Goal: Information Seeking & Learning: Compare options

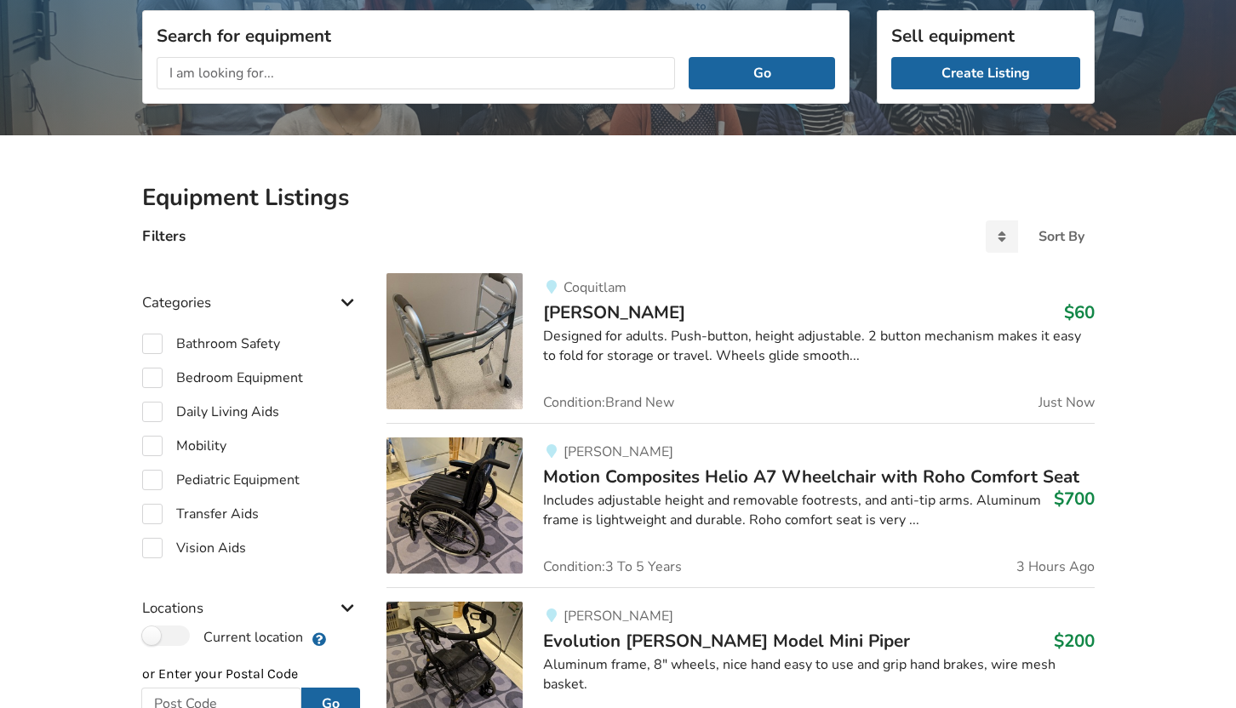
scroll to position [247, 0]
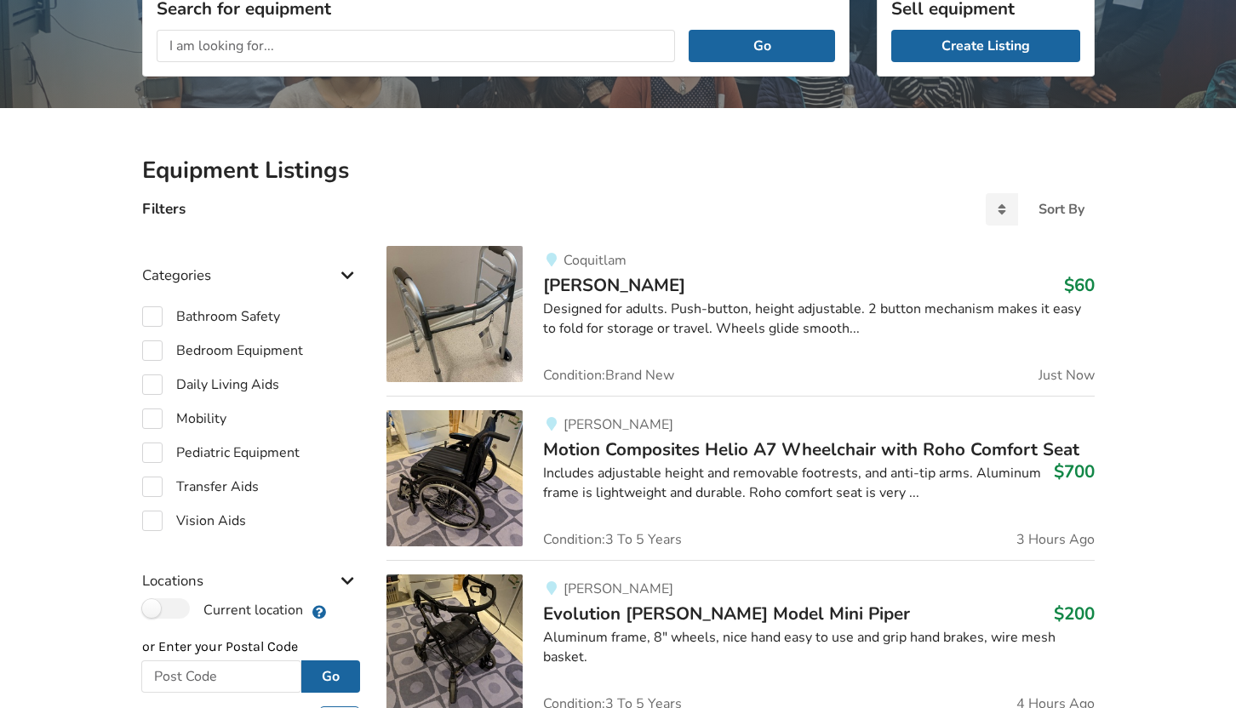
click at [648, 300] on div "Designed for adults. Push-button, height adjustable. 2 button mechanism makes i…" at bounding box center [818, 319] width 551 height 39
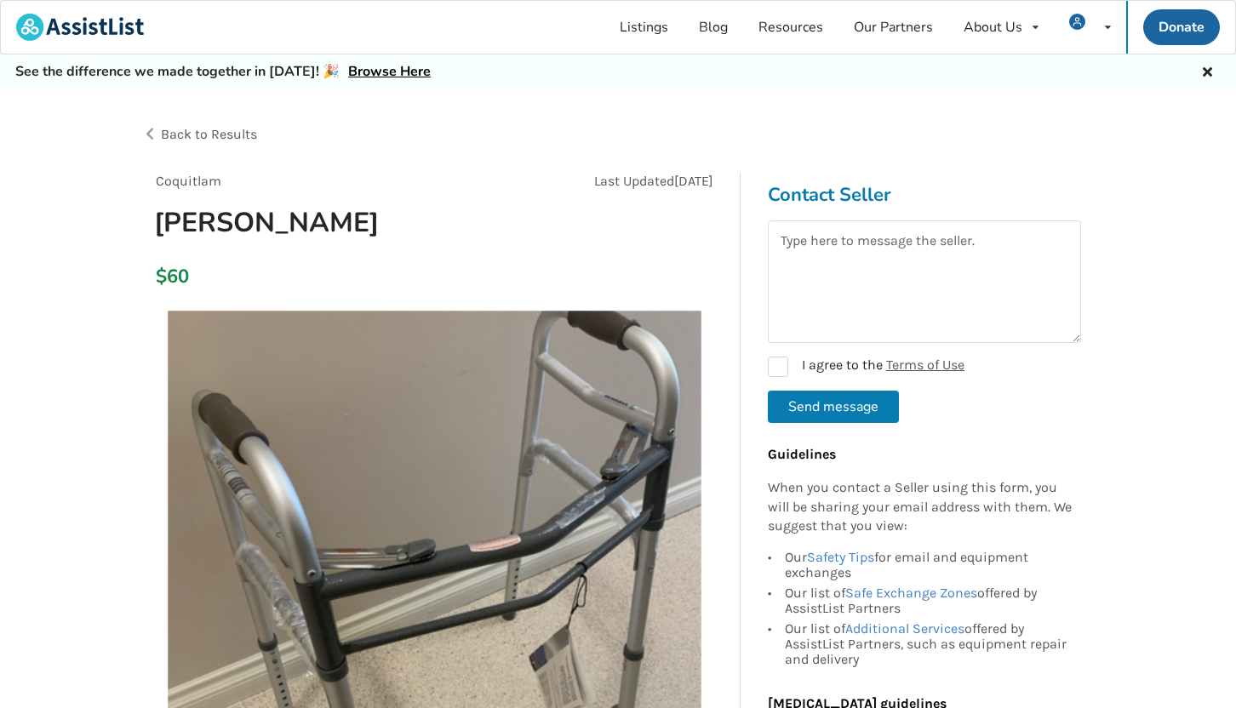
click at [220, 138] on span "Back to Results" at bounding box center [209, 134] width 96 height 16
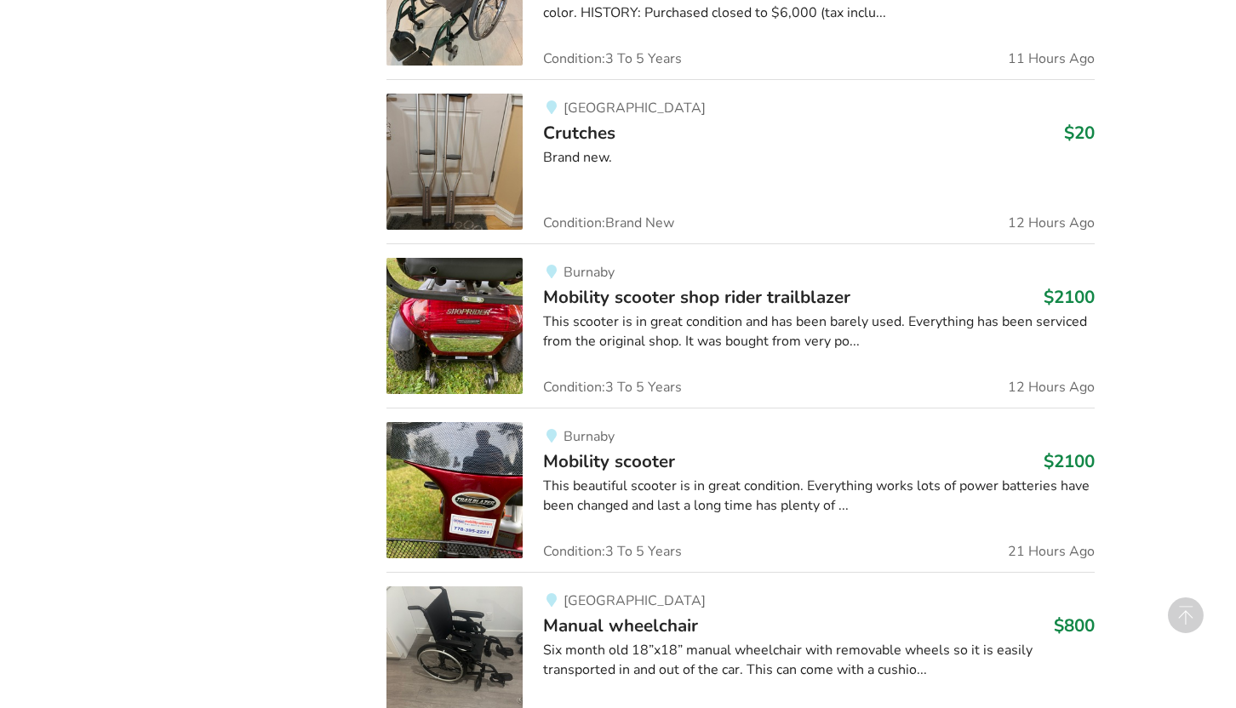
scroll to position [2881, 0]
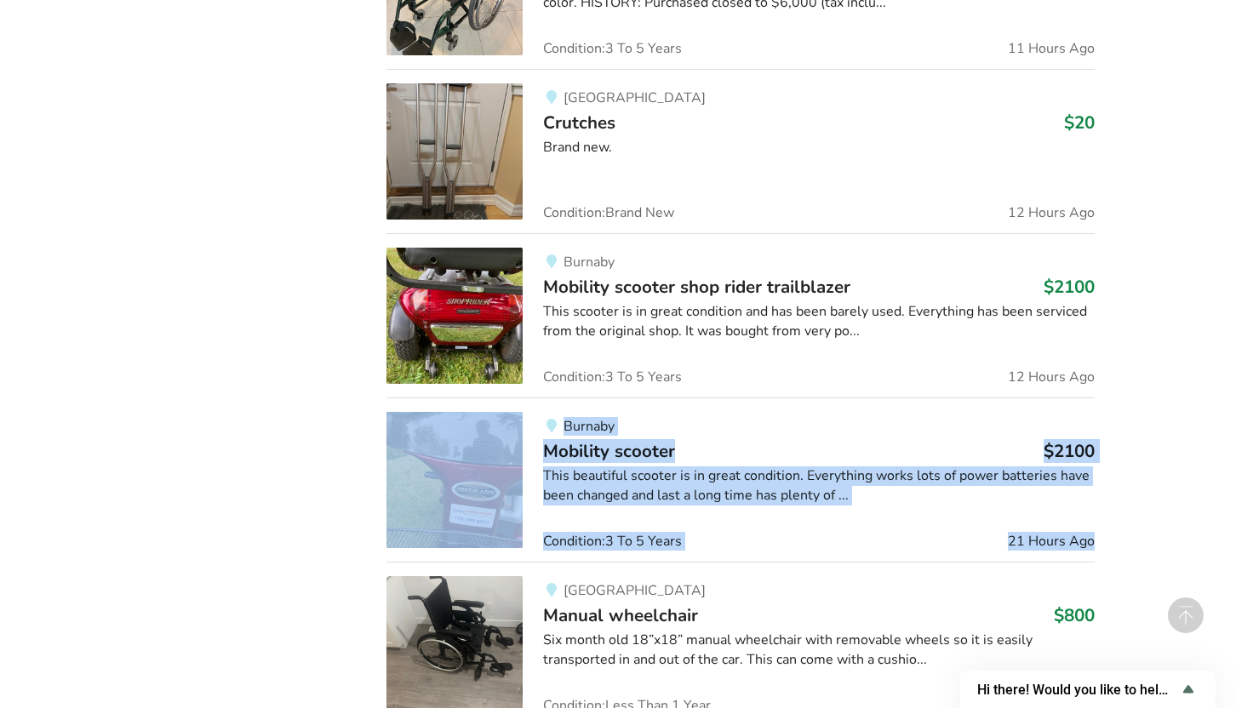
click at [645, 227] on link "North Vancouver Crutches $20 Brand new. Condition: Brand New 12 Hours Ago" at bounding box center [739, 151] width 707 height 164
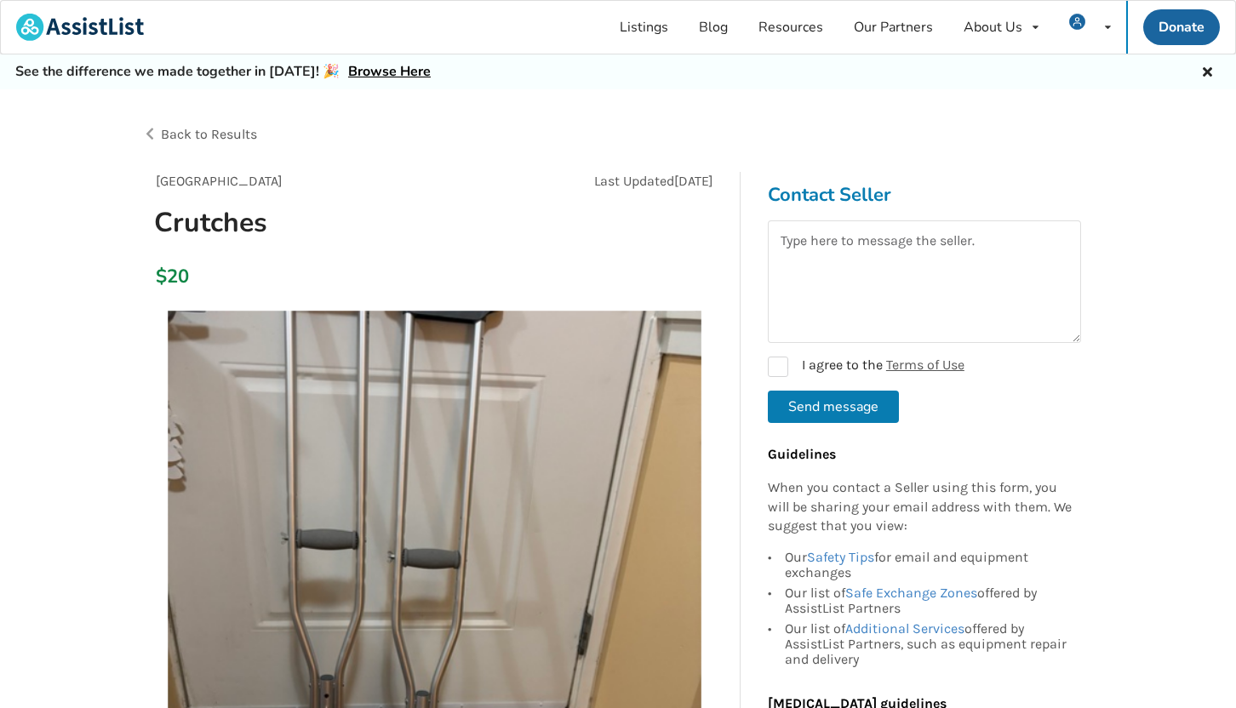
click at [225, 126] on span "Back to Results" at bounding box center [209, 134] width 96 height 16
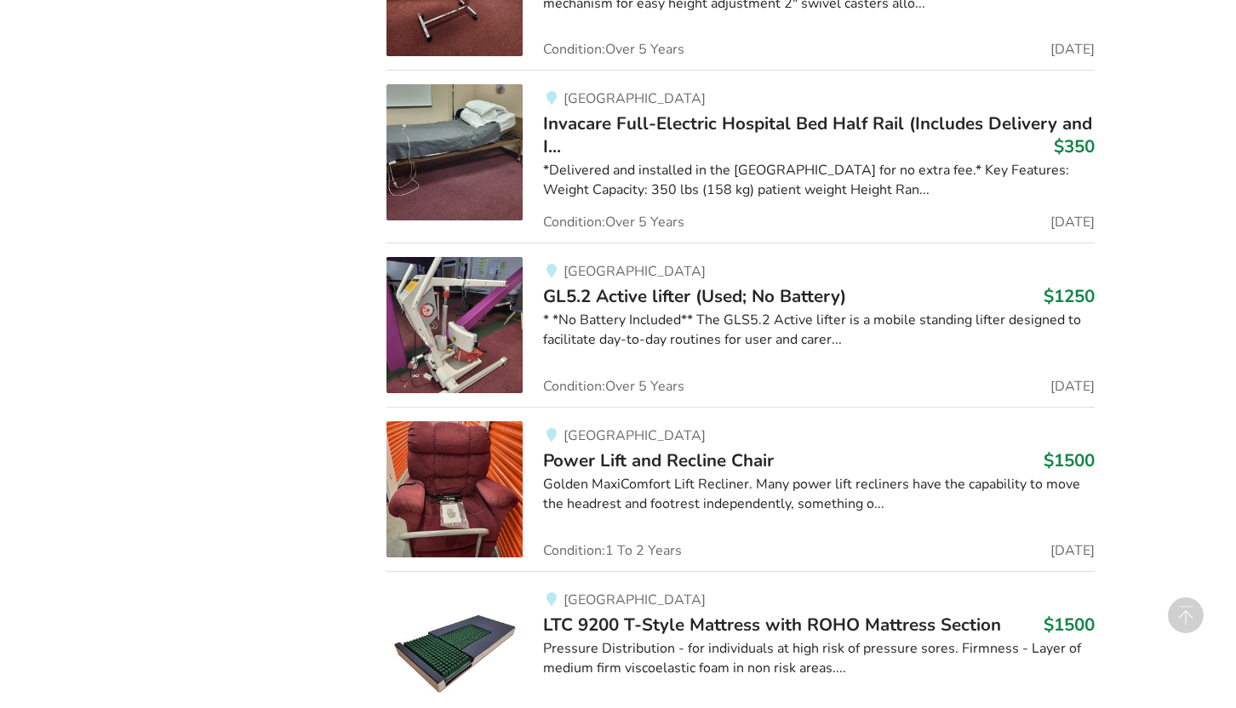
scroll to position [5508, 0]
click at [607, 467] on span "Power Lift and Recline Chair" at bounding box center [658, 460] width 231 height 24
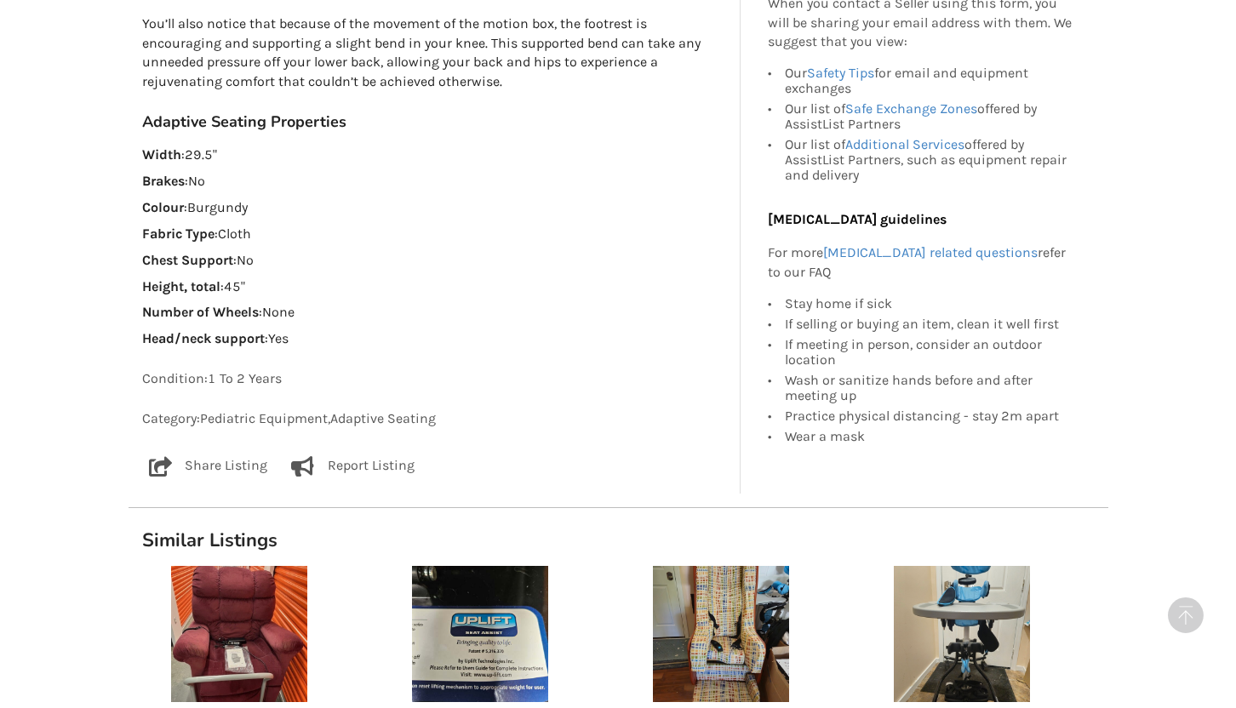
scroll to position [1174, 0]
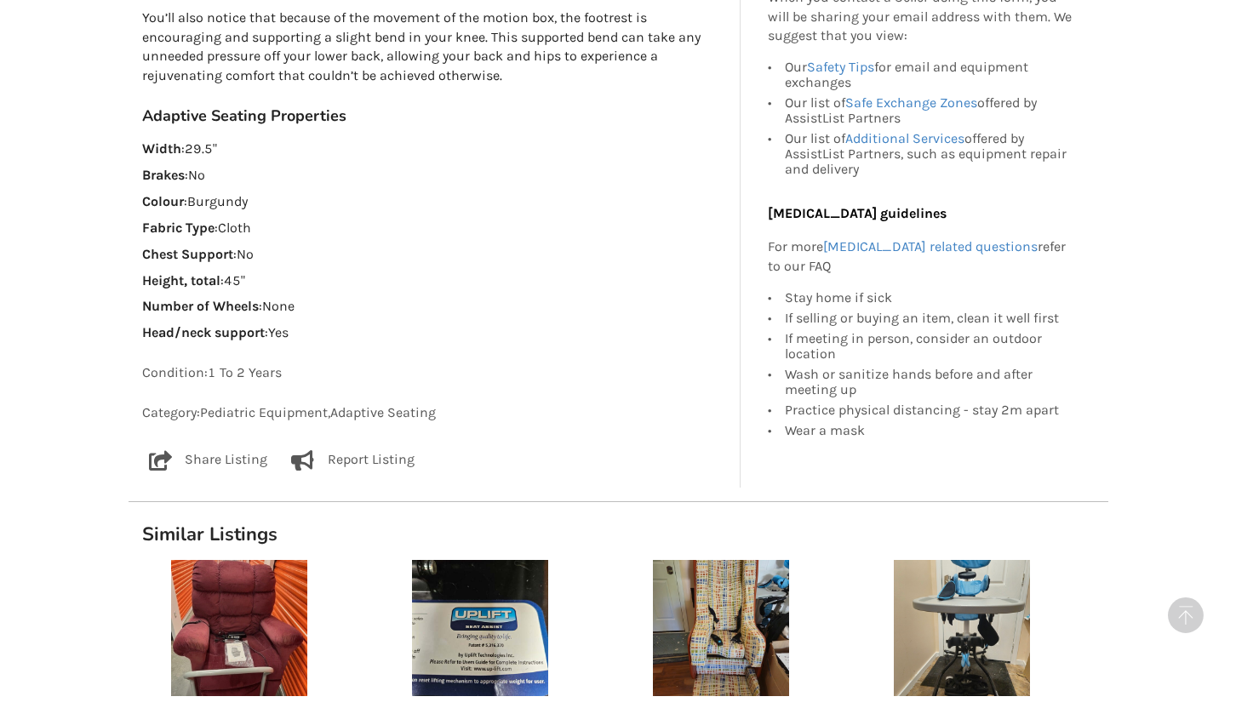
click at [368, 457] on p "Report Listing" at bounding box center [371, 460] width 87 height 20
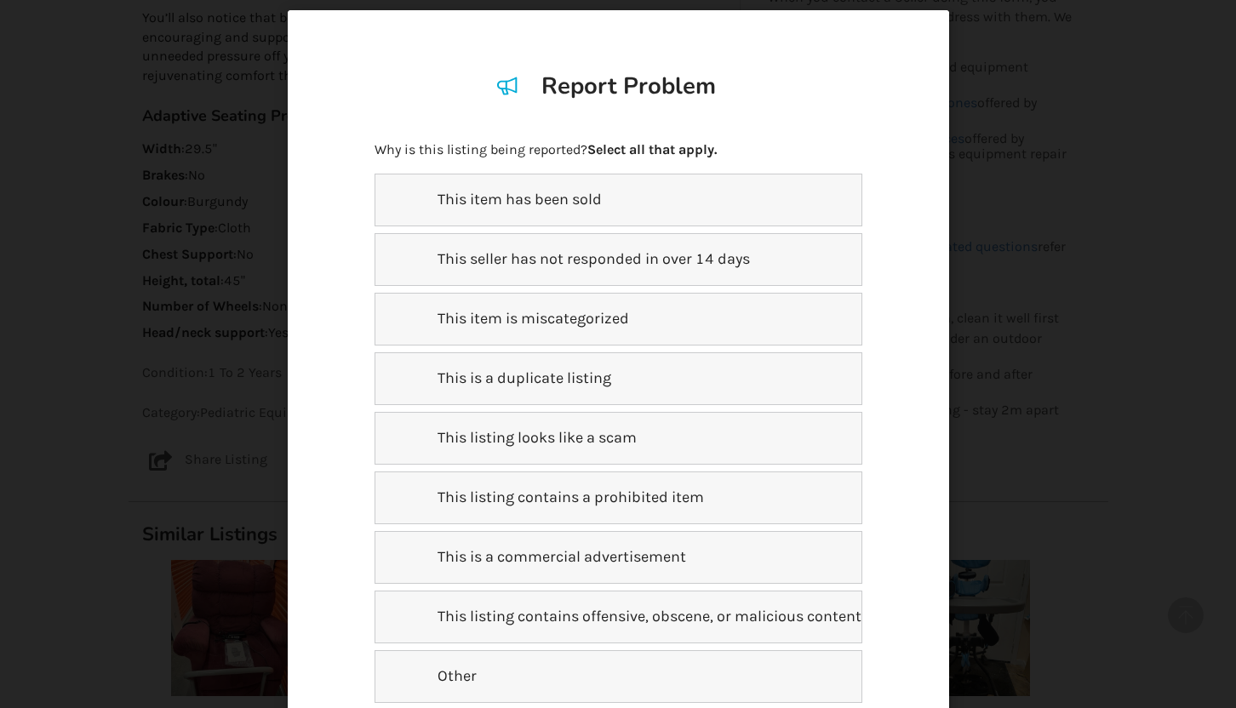
click at [614, 327] on p "This item is miscategorized" at bounding box center [522, 319] width 212 height 22
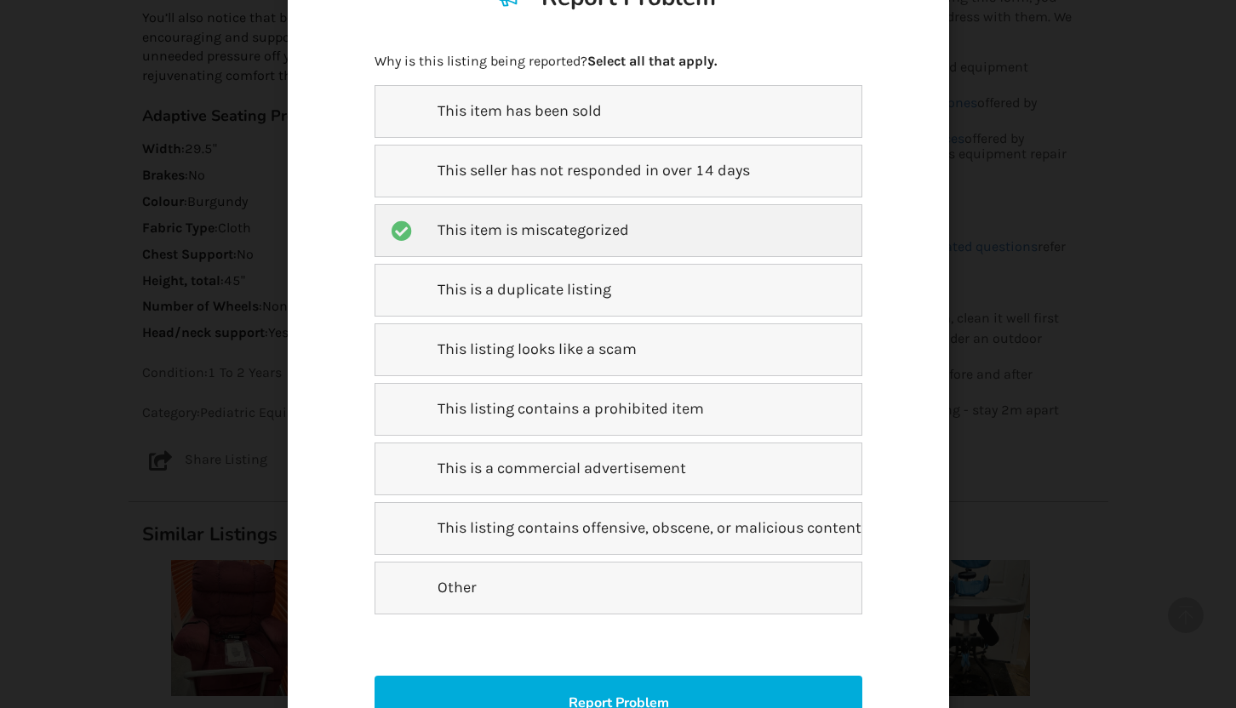
scroll to position [301, 0]
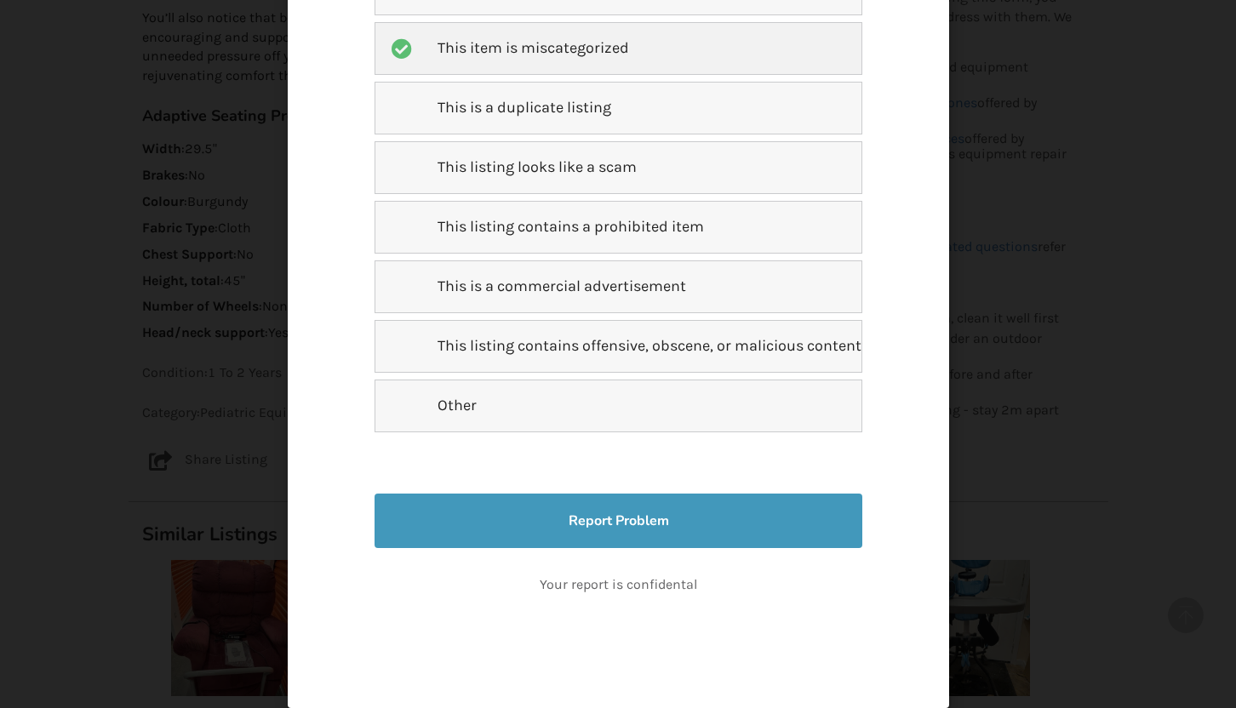
click at [625, 514] on button "Report Problem" at bounding box center [617, 521] width 487 height 54
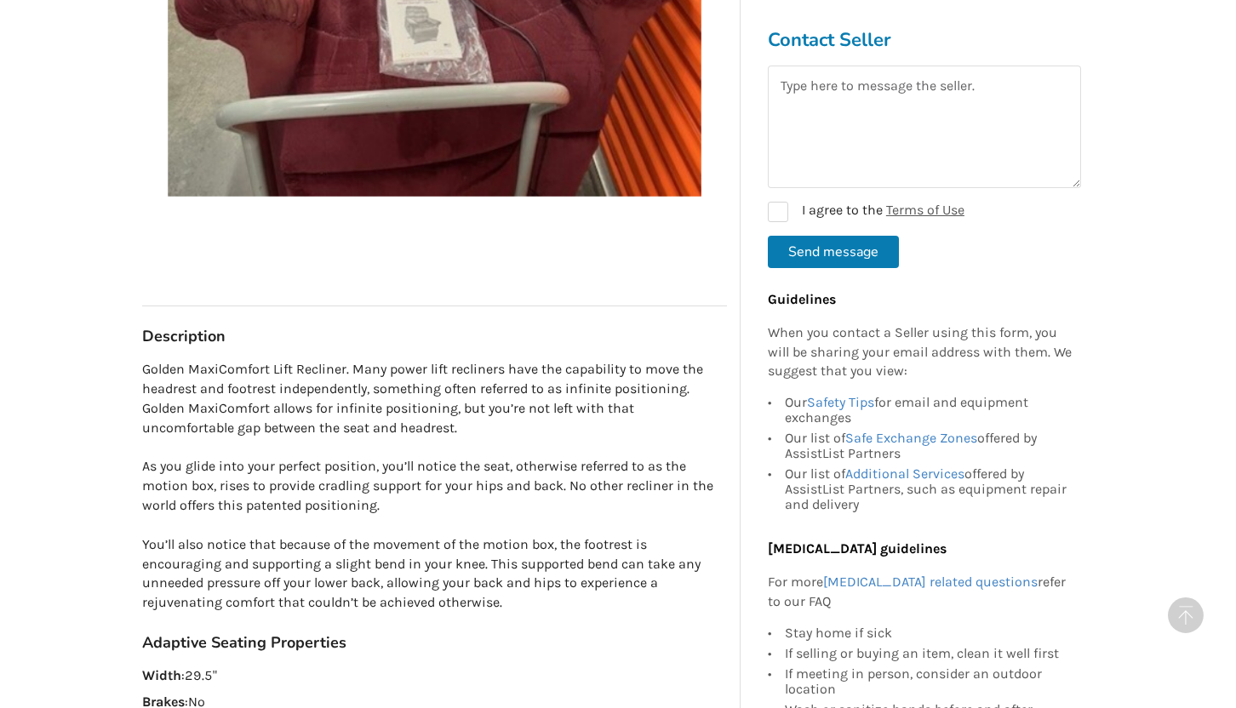
scroll to position [0, 0]
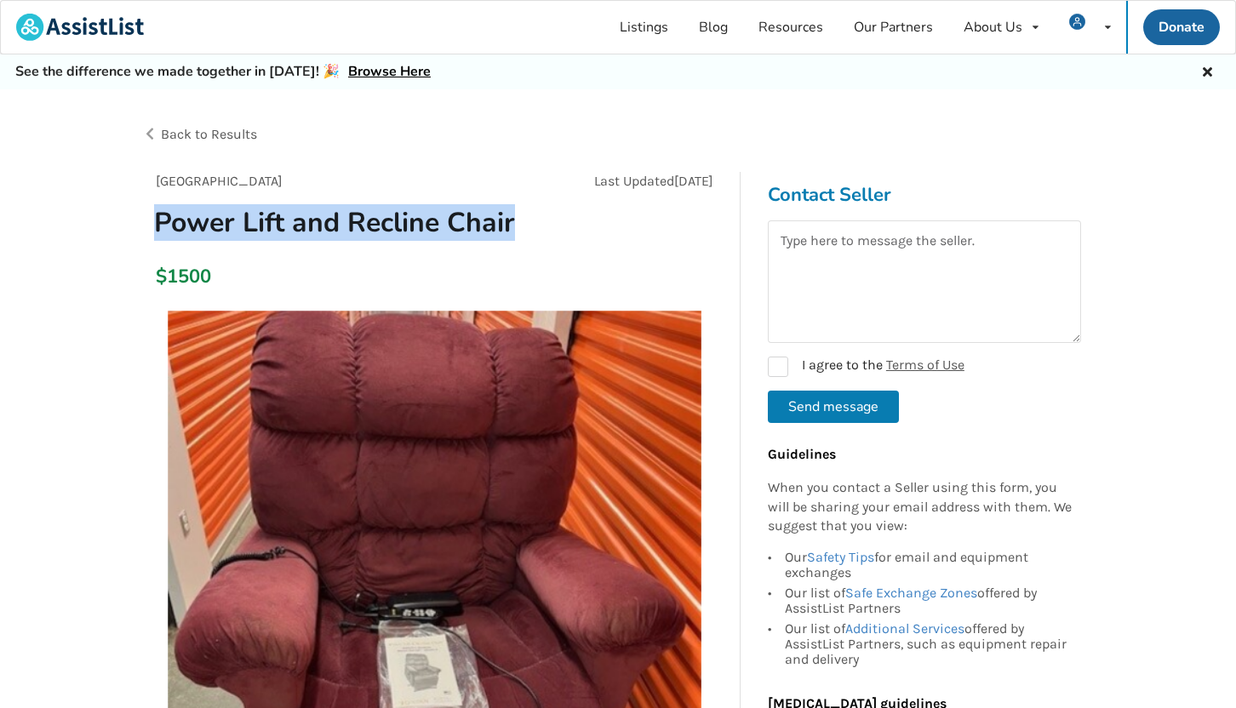
drag, startPoint x: 522, startPoint y: 226, endPoint x: 154, endPoint y: 210, distance: 368.0
click at [154, 210] on h1 "Power Lift and Recline Chair" at bounding box center [341, 222] width 403 height 35
copy h1 "Power Lift and Recline Chair"
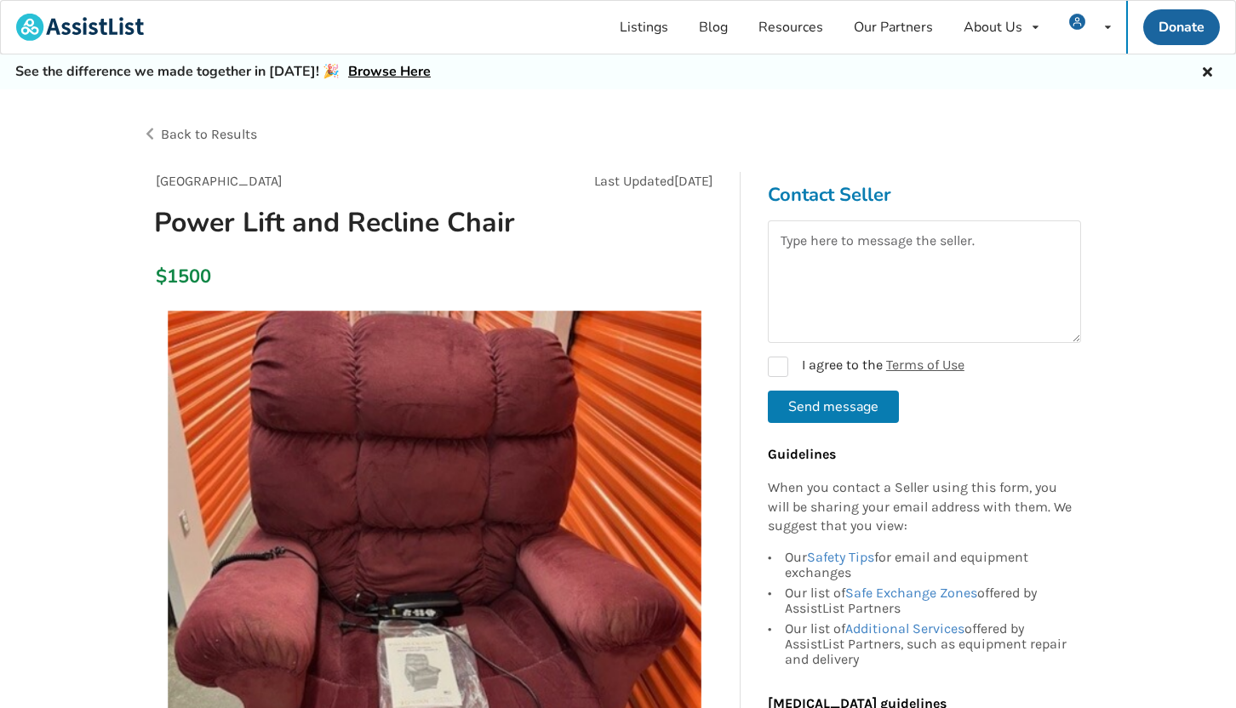
click at [237, 127] on span "Back to Results" at bounding box center [209, 134] width 96 height 16
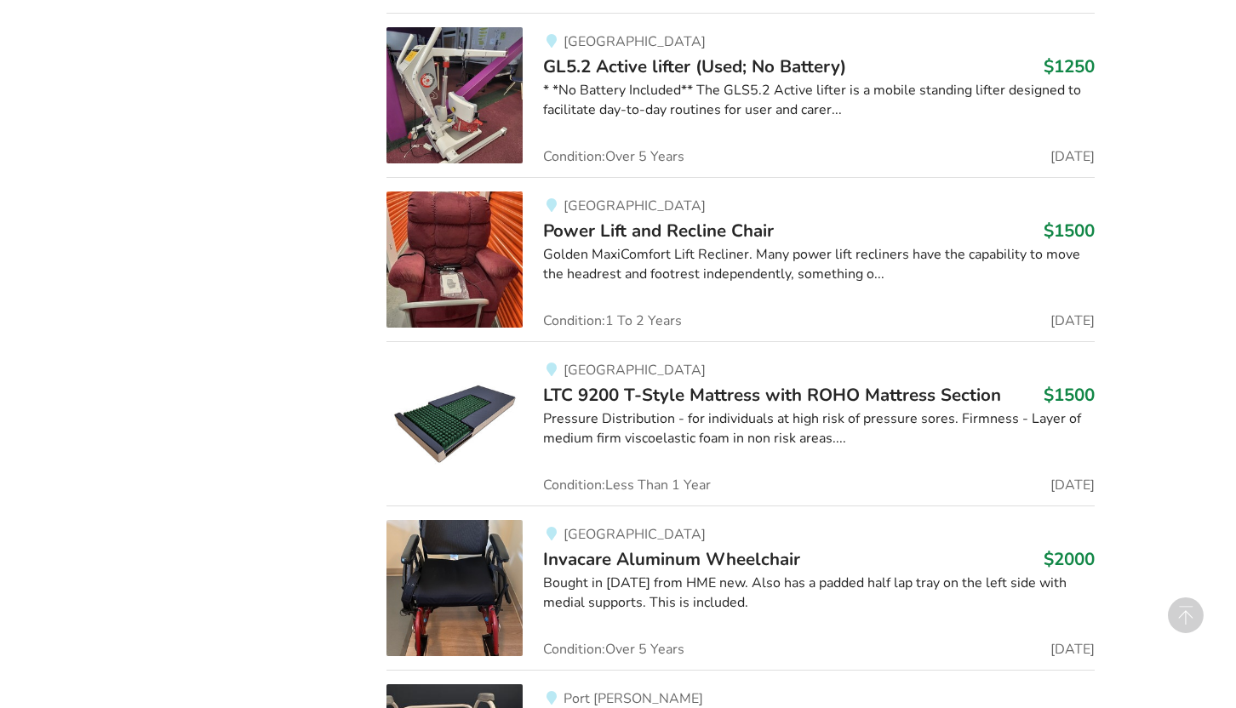
scroll to position [5764, 0]
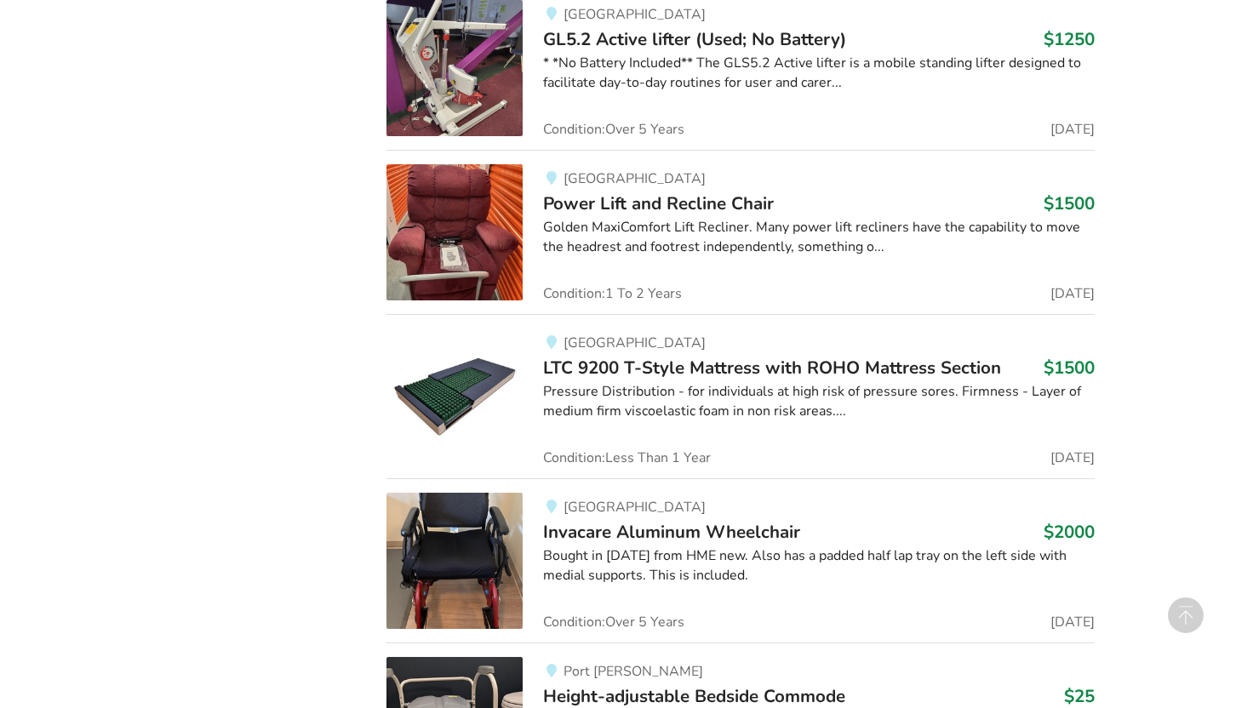
click at [655, 378] on span "LTC 9200 T-Style Mattress with ROHO Mattress Section" at bounding box center [772, 368] width 458 height 24
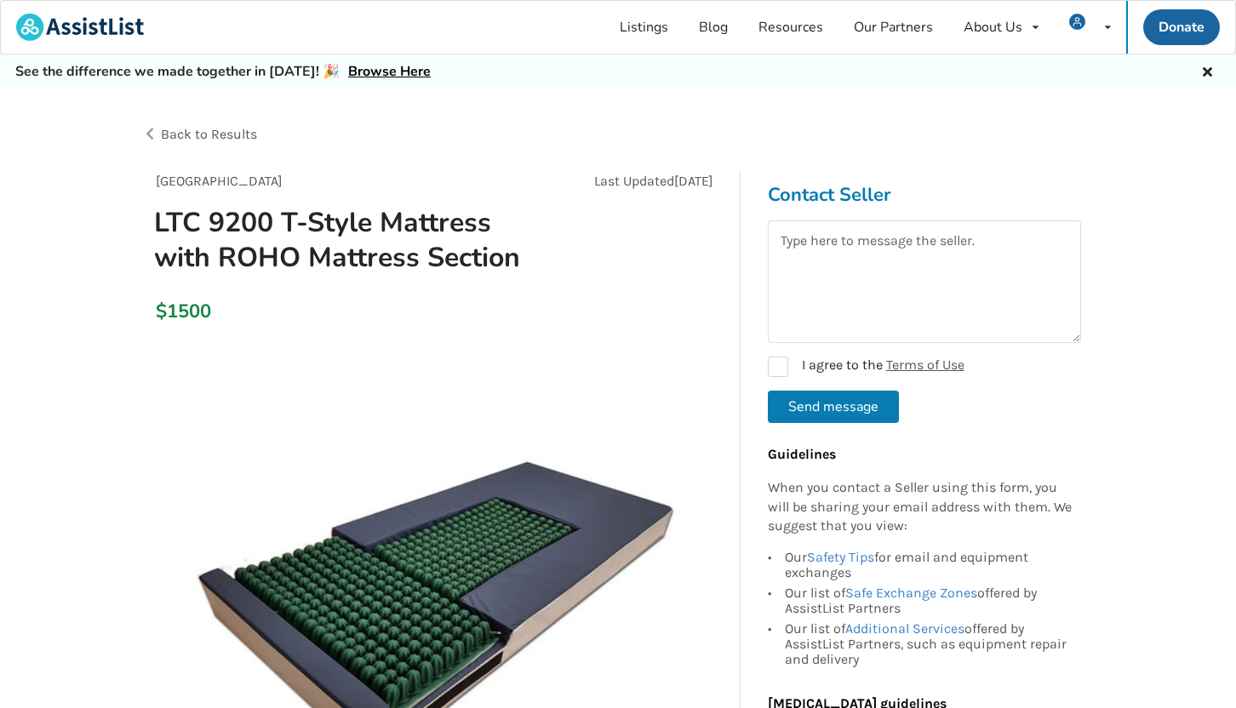
click at [216, 132] on span "Back to Results" at bounding box center [209, 134] width 96 height 16
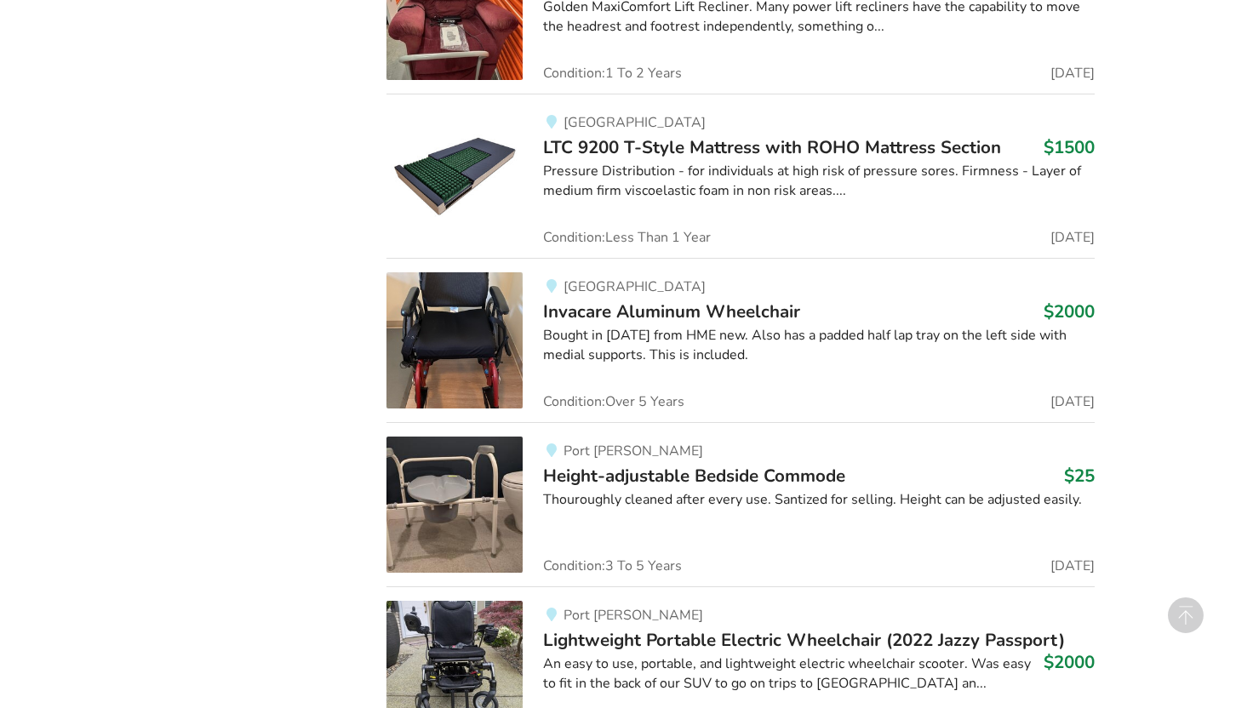
scroll to position [6008, 0]
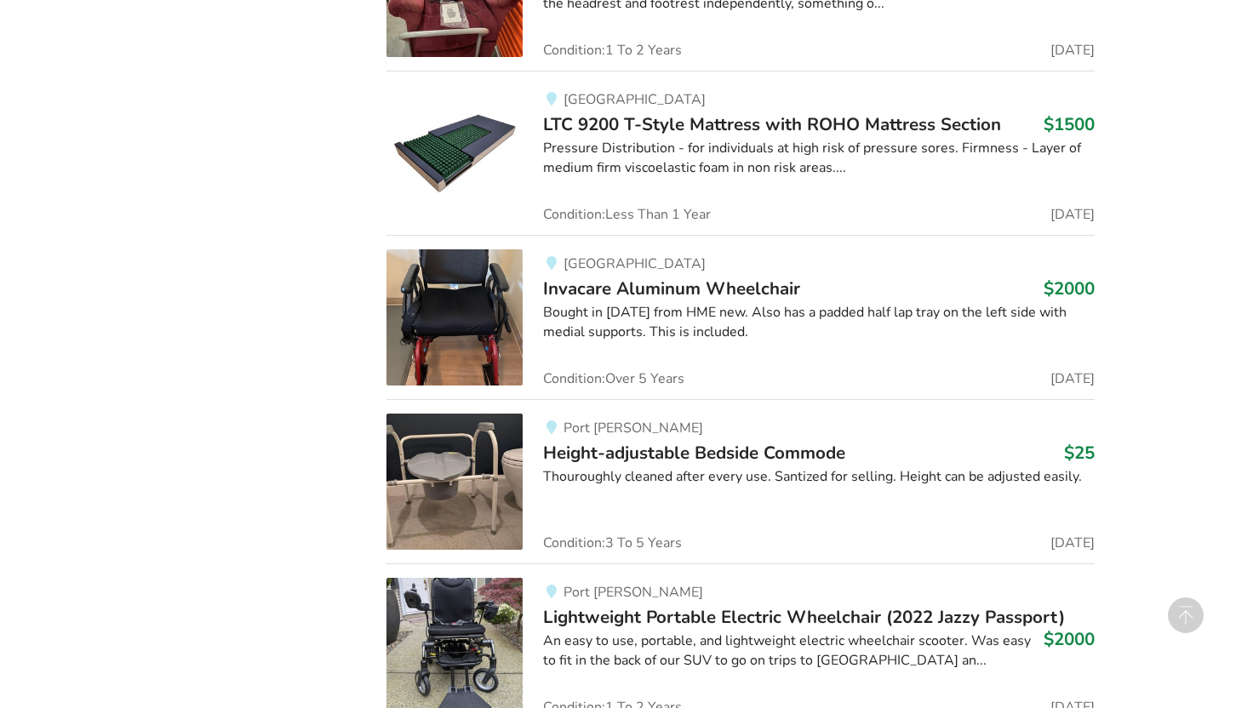
click at [631, 311] on div "Bought in [DATE] from HME new. Also has a padded half lap tray on the left side…" at bounding box center [818, 322] width 551 height 39
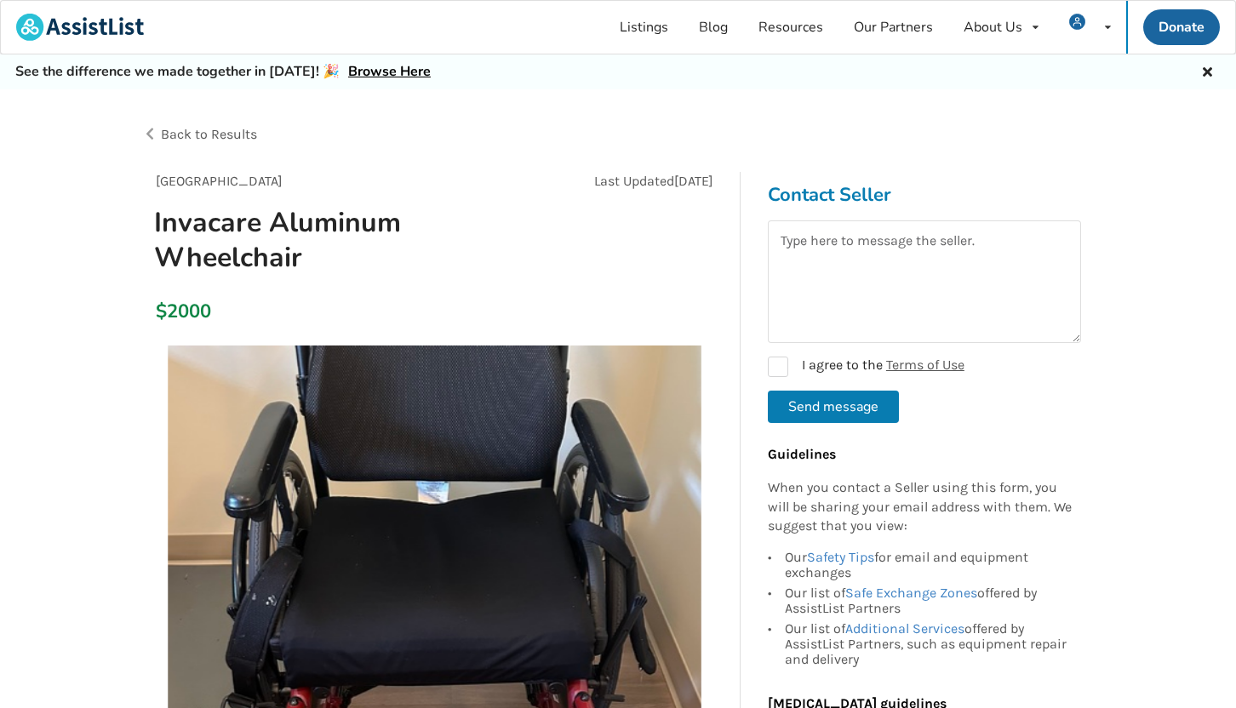
click at [237, 132] on span "Back to Results" at bounding box center [209, 134] width 96 height 16
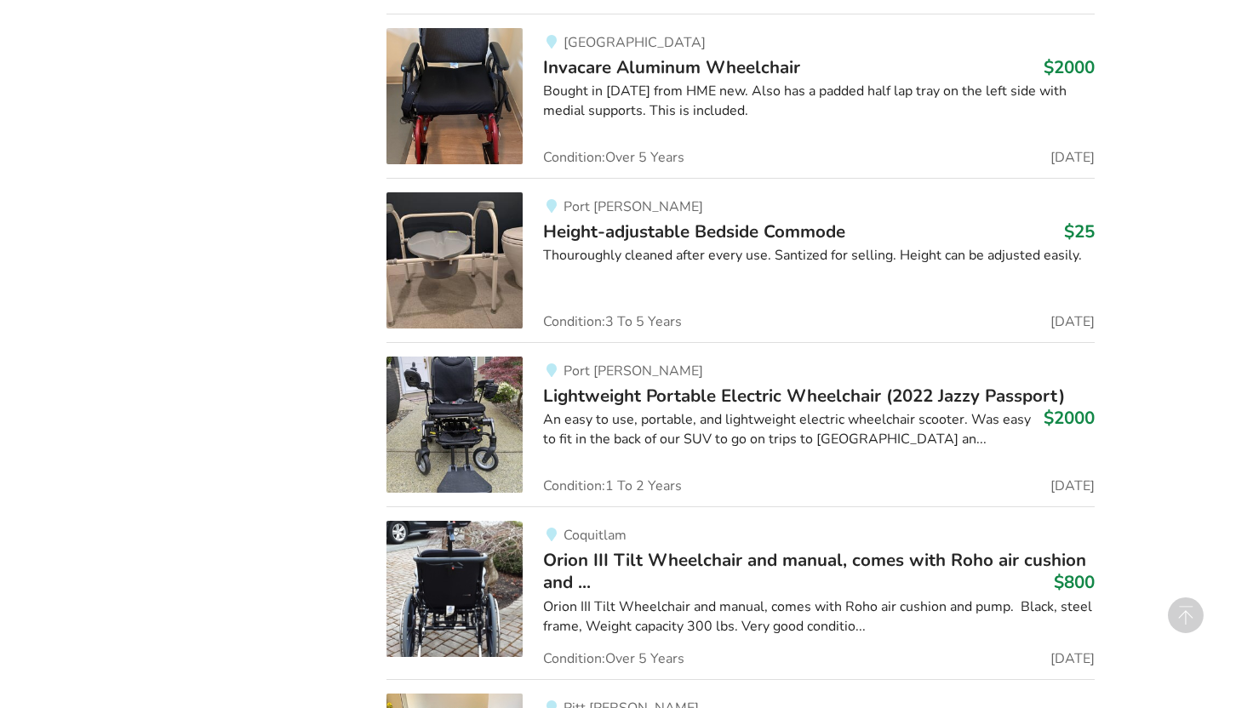
scroll to position [6249, 0]
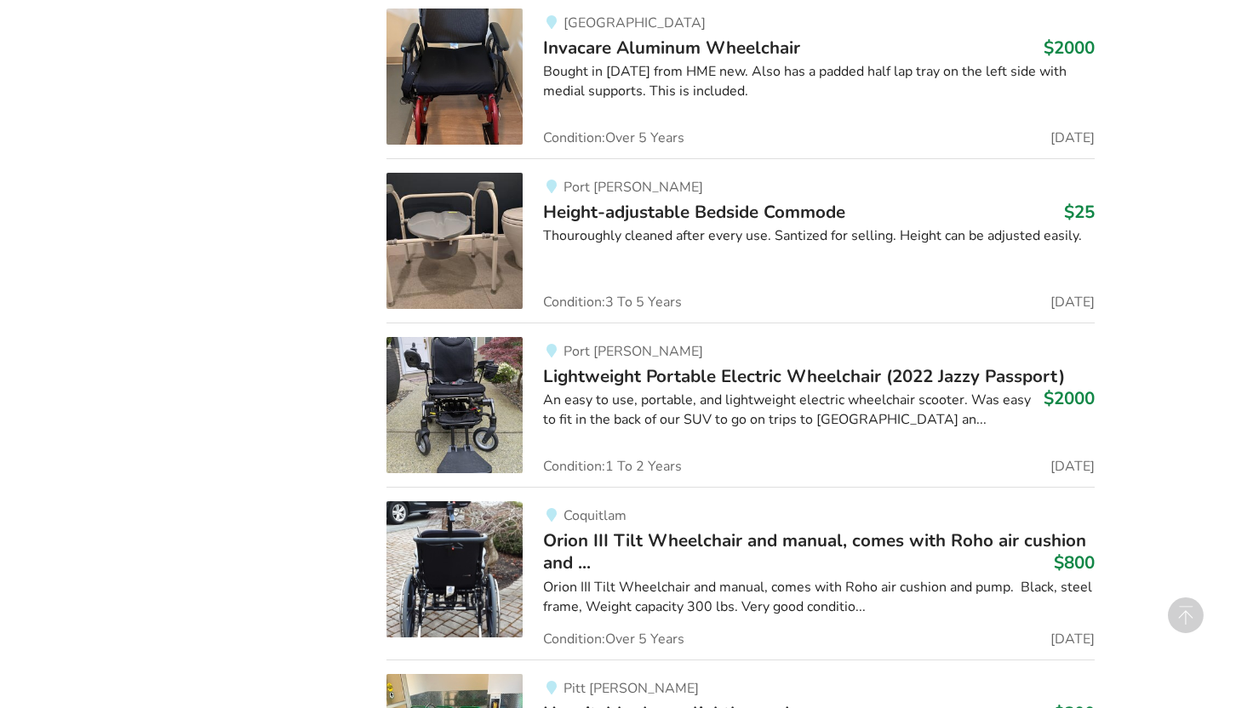
click at [706, 207] on span "Height-adjustable Bedside Commode" at bounding box center [694, 212] width 302 height 24
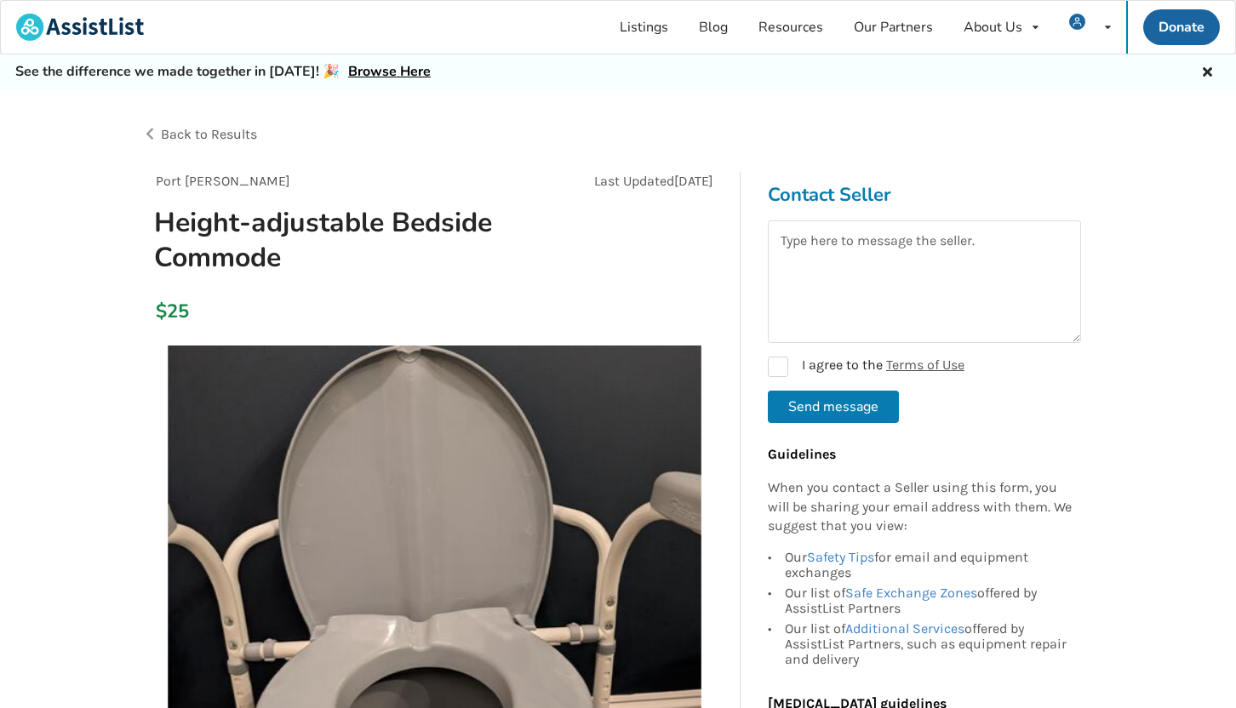
click at [231, 132] on span "Back to Results" at bounding box center [209, 134] width 96 height 16
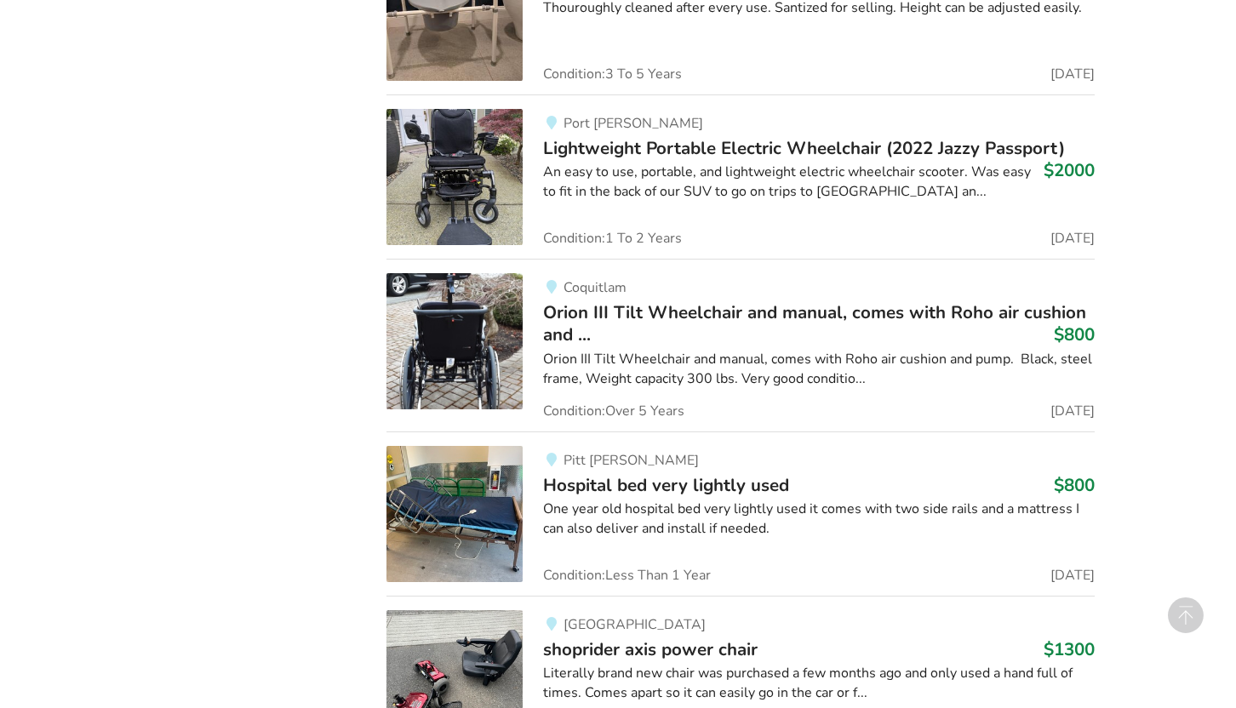
scroll to position [6479, 0]
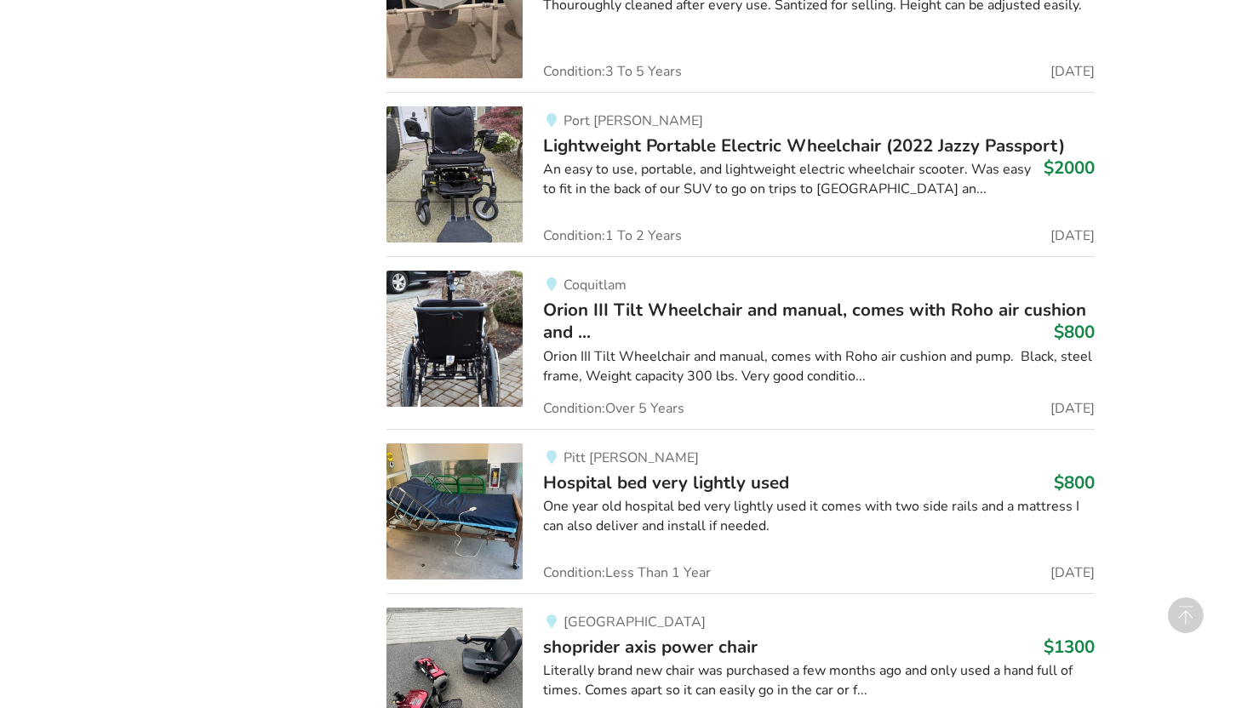
click at [665, 145] on span "Lightweight Portable Electric Wheelchair (2022 Jazzy Passport)" at bounding box center [804, 146] width 522 height 24
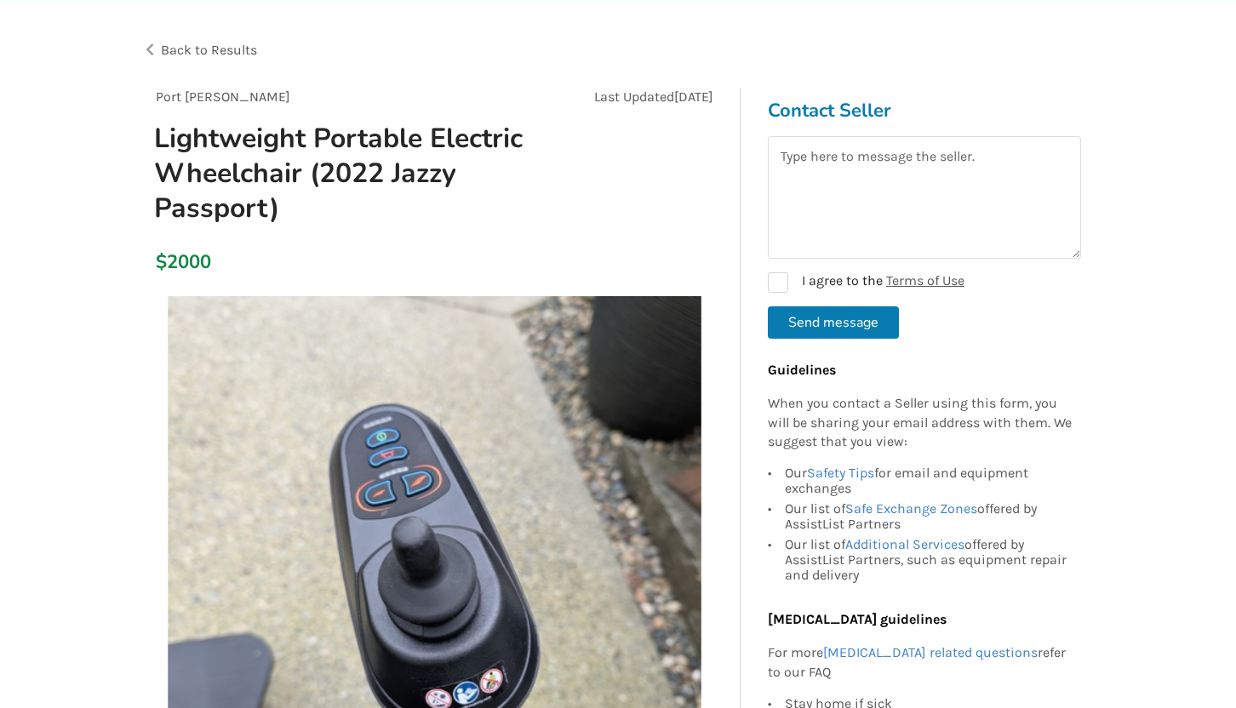
click at [226, 55] on span "Back to Results" at bounding box center [209, 50] width 96 height 16
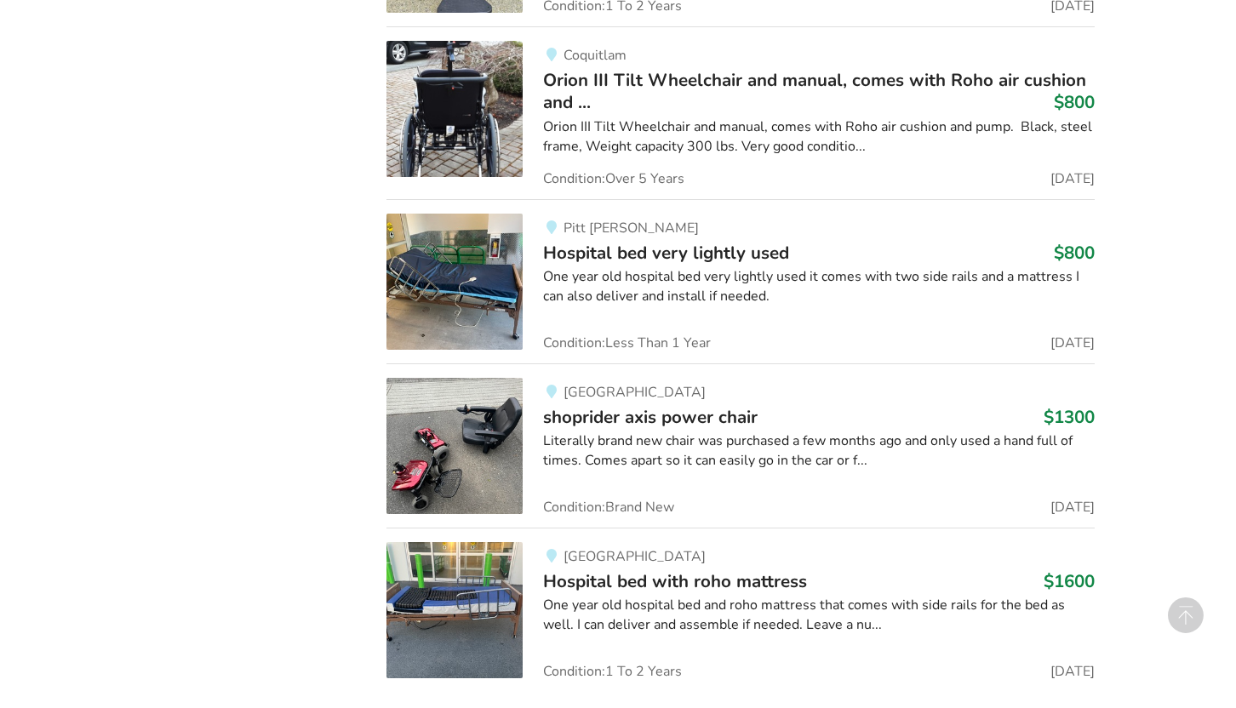
scroll to position [6730, 0]
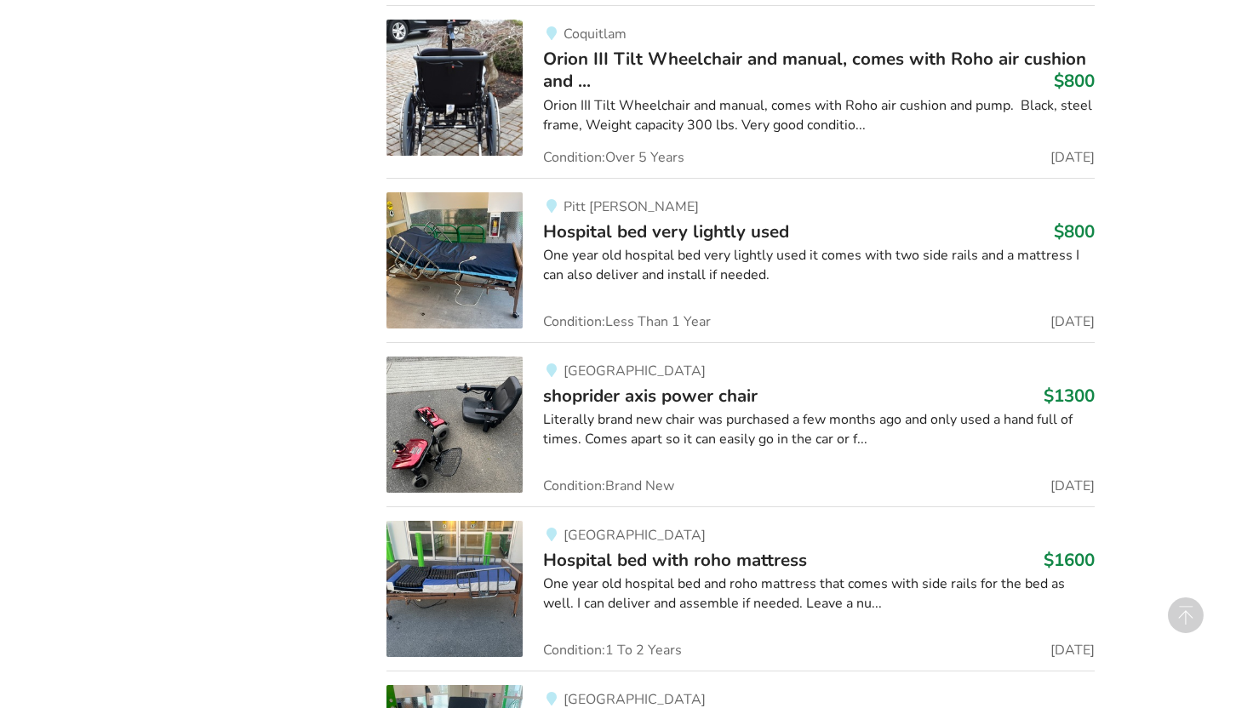
click at [608, 254] on div "One year old hospital bed very lightly used it comes with two side rails and a …" at bounding box center [818, 265] width 551 height 39
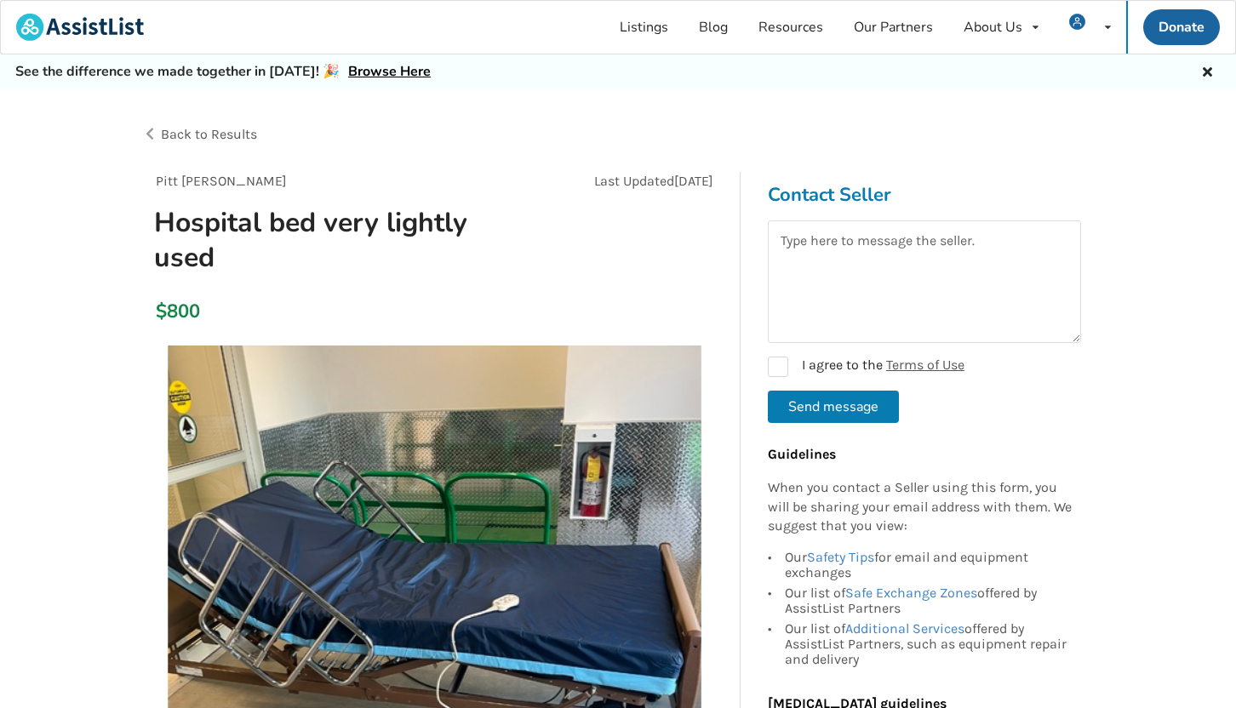
click at [226, 130] on span "Back to Results" at bounding box center [209, 134] width 96 height 16
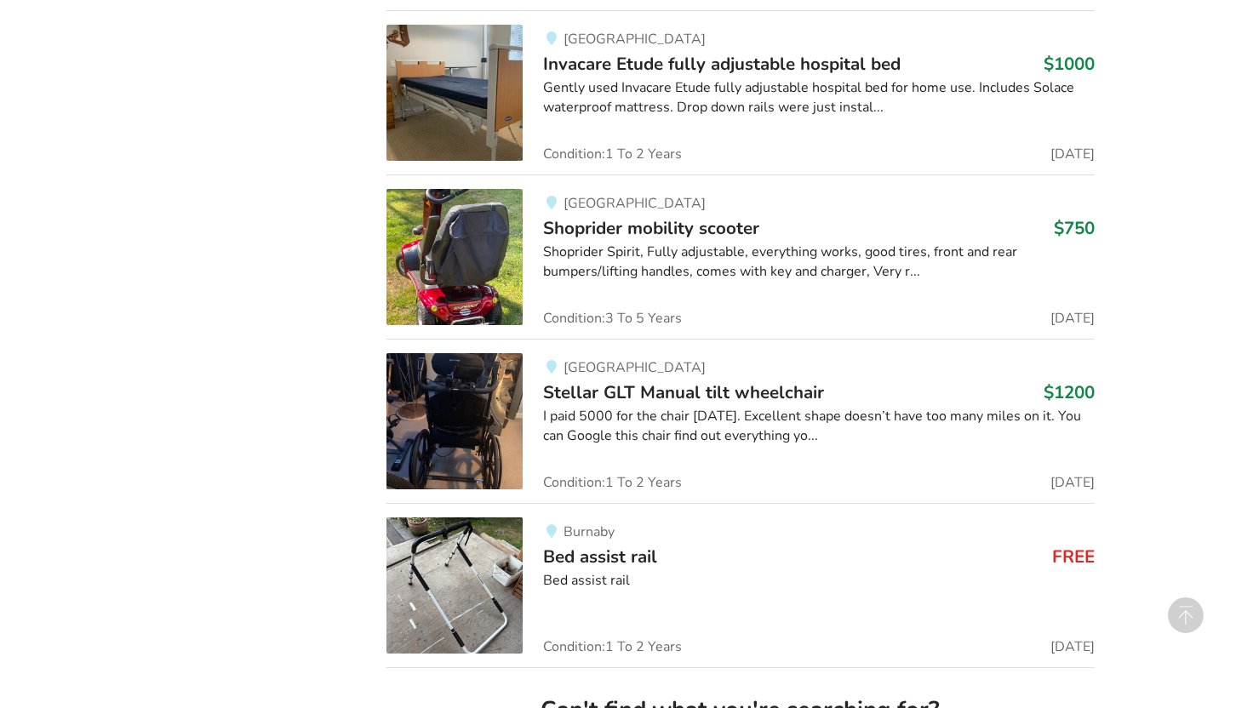
scroll to position [8237, 0]
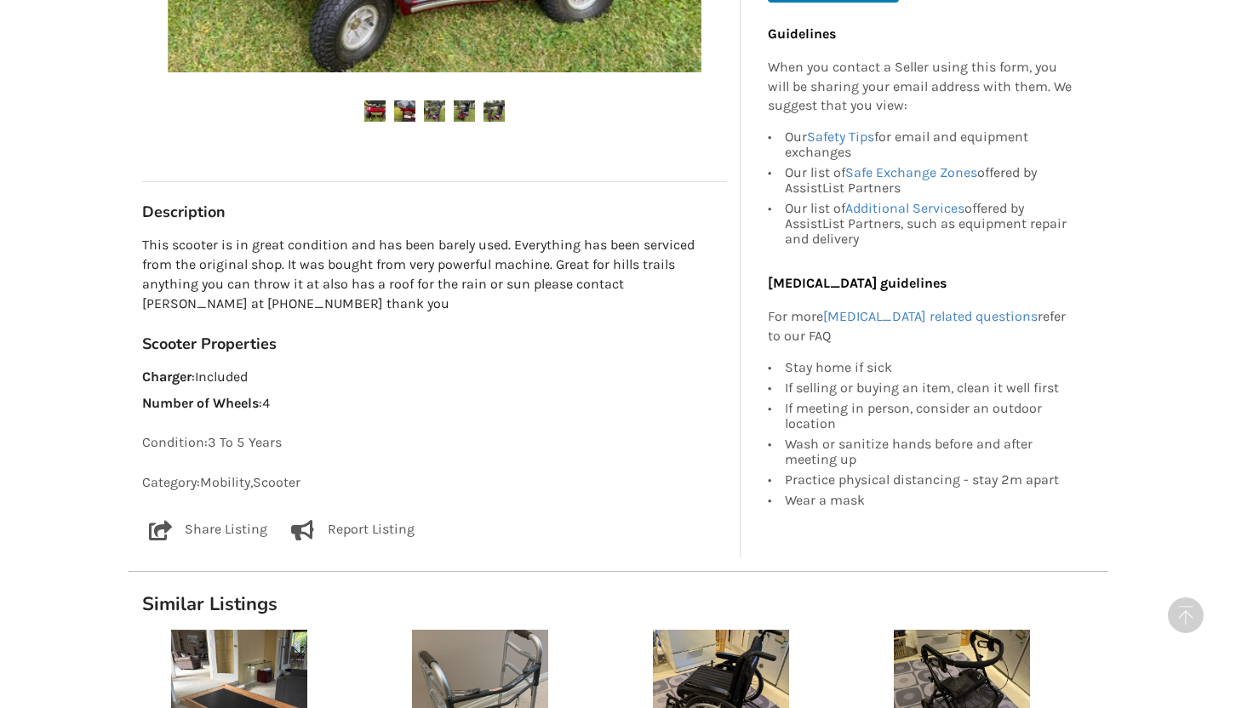
scroll to position [830, 0]
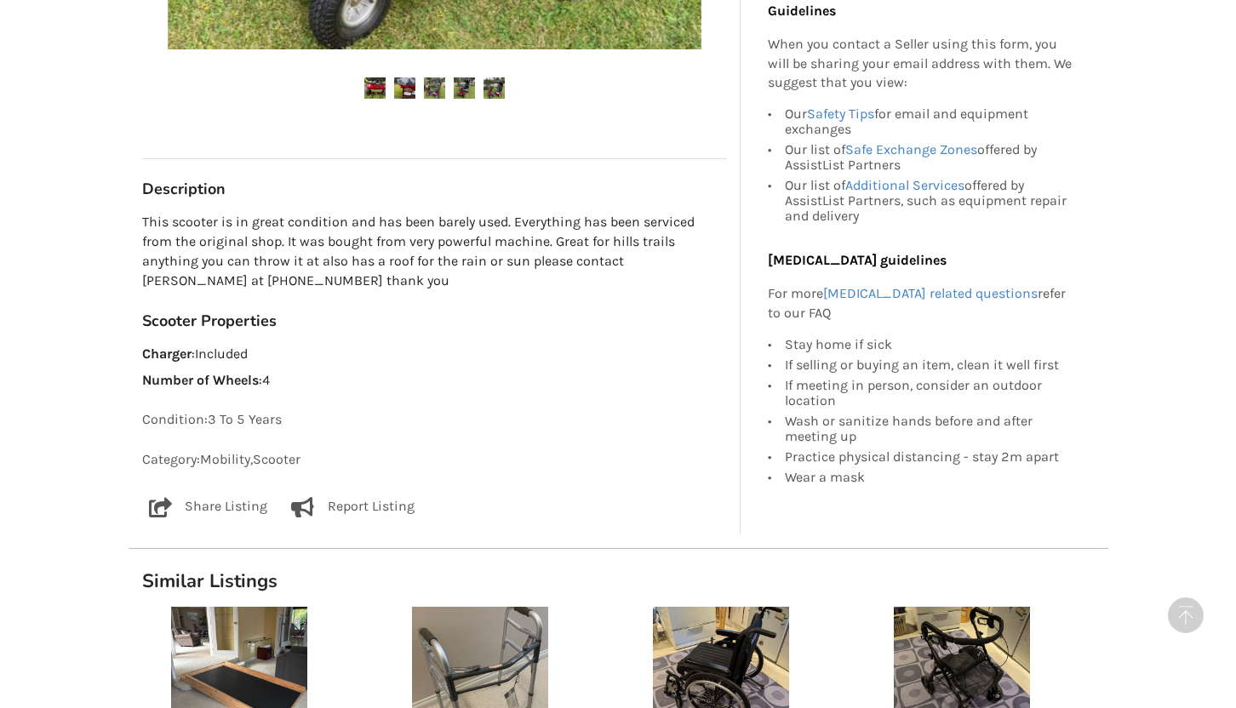
click at [383, 512] on p "Report Listing" at bounding box center [371, 507] width 87 height 20
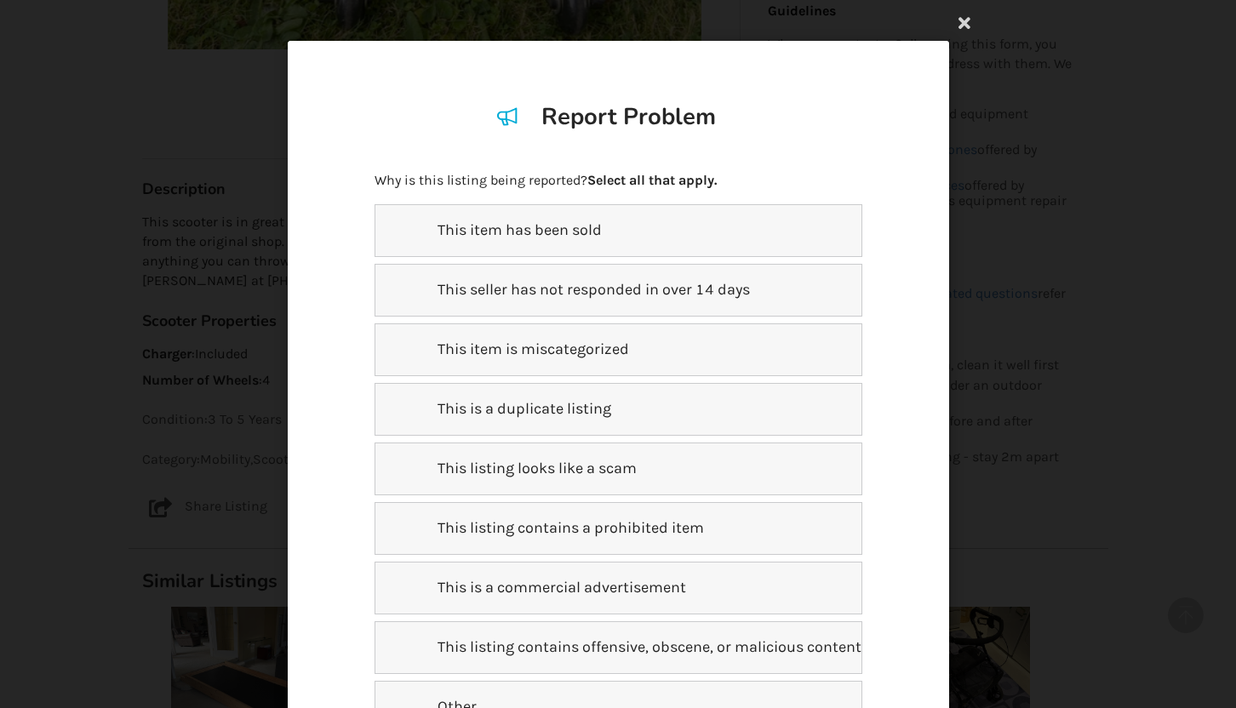
scroll to position [67, 0]
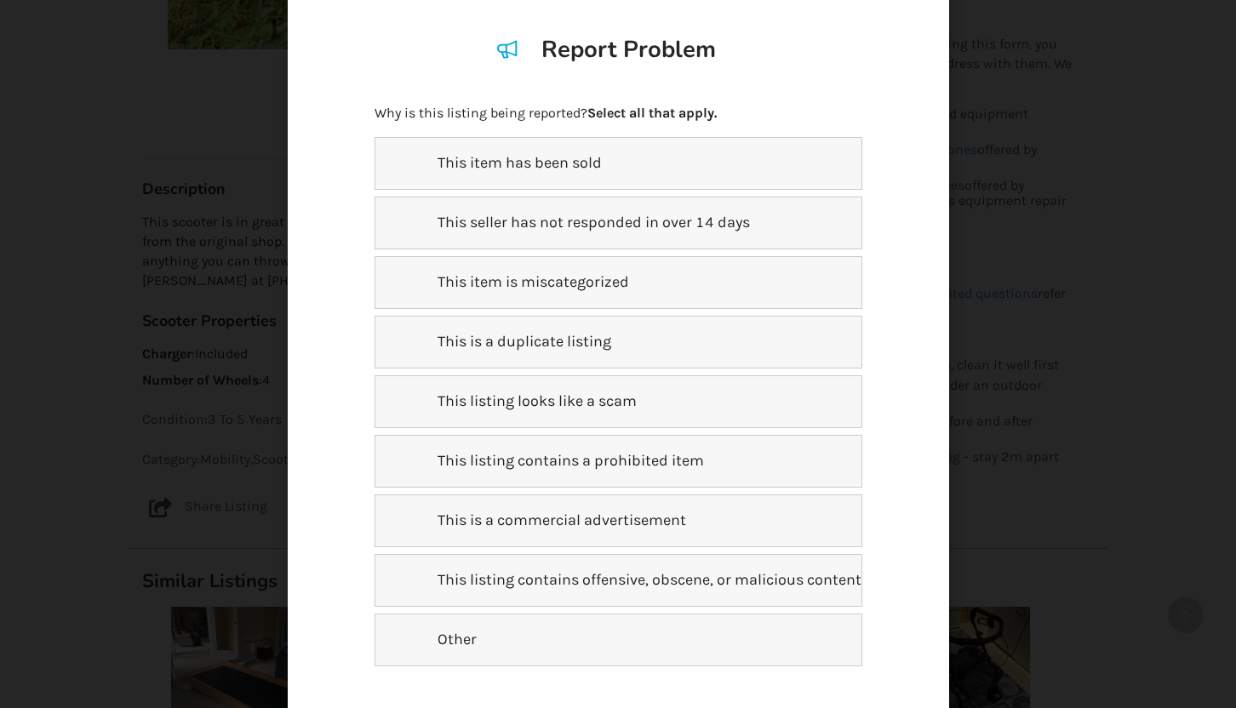
click at [602, 336] on p "This is a duplicate listing" at bounding box center [513, 342] width 194 height 22
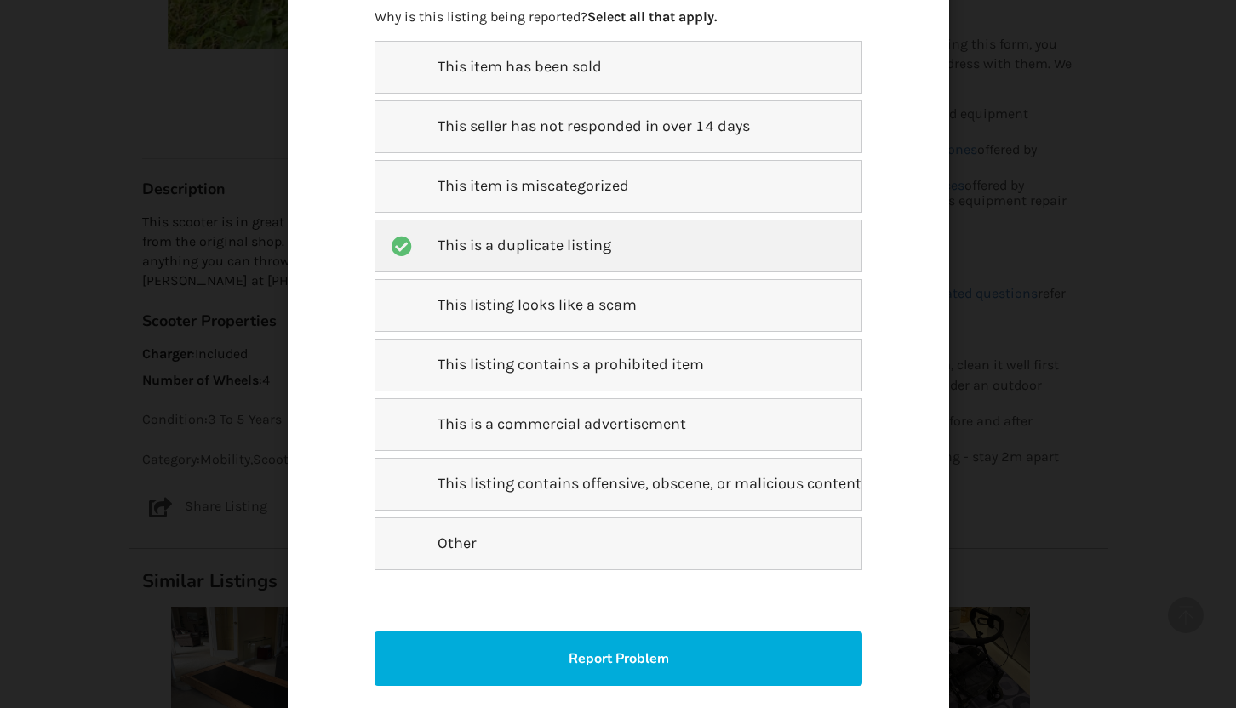
scroll to position [301, 0]
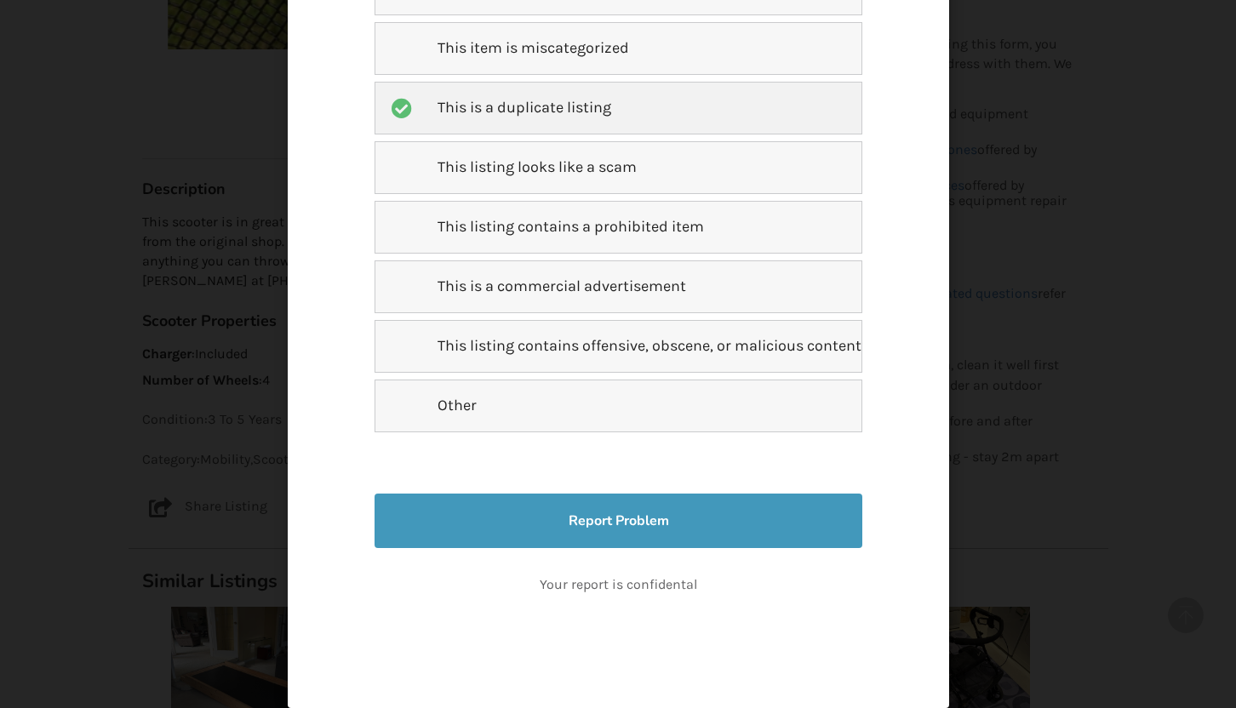
click at [637, 535] on button "Report Problem" at bounding box center [617, 521] width 487 height 54
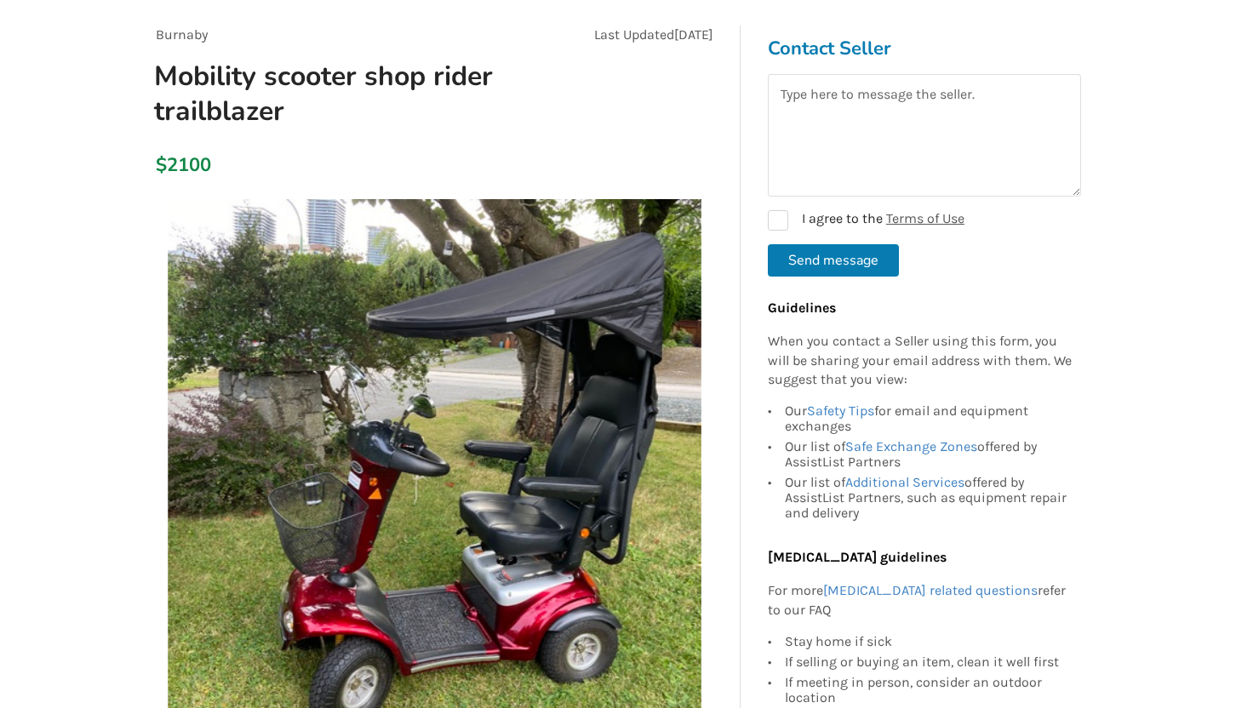
scroll to position [0, 0]
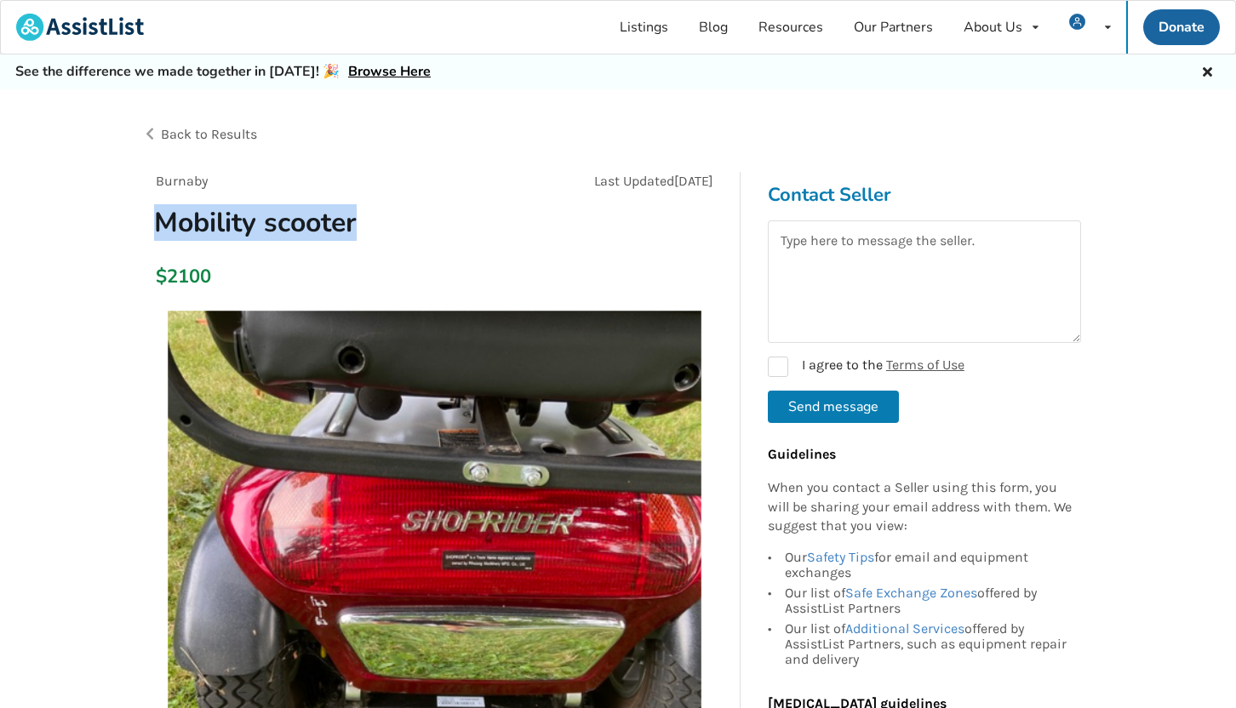
drag, startPoint x: 368, startPoint y: 225, endPoint x: 154, endPoint y: 226, distance: 214.5
click at [154, 226] on h1 "Mobility scooter" at bounding box center [341, 222] width 403 height 35
copy h1 "Mobility scooter"
